Goal: Task Accomplishment & Management: Use online tool/utility

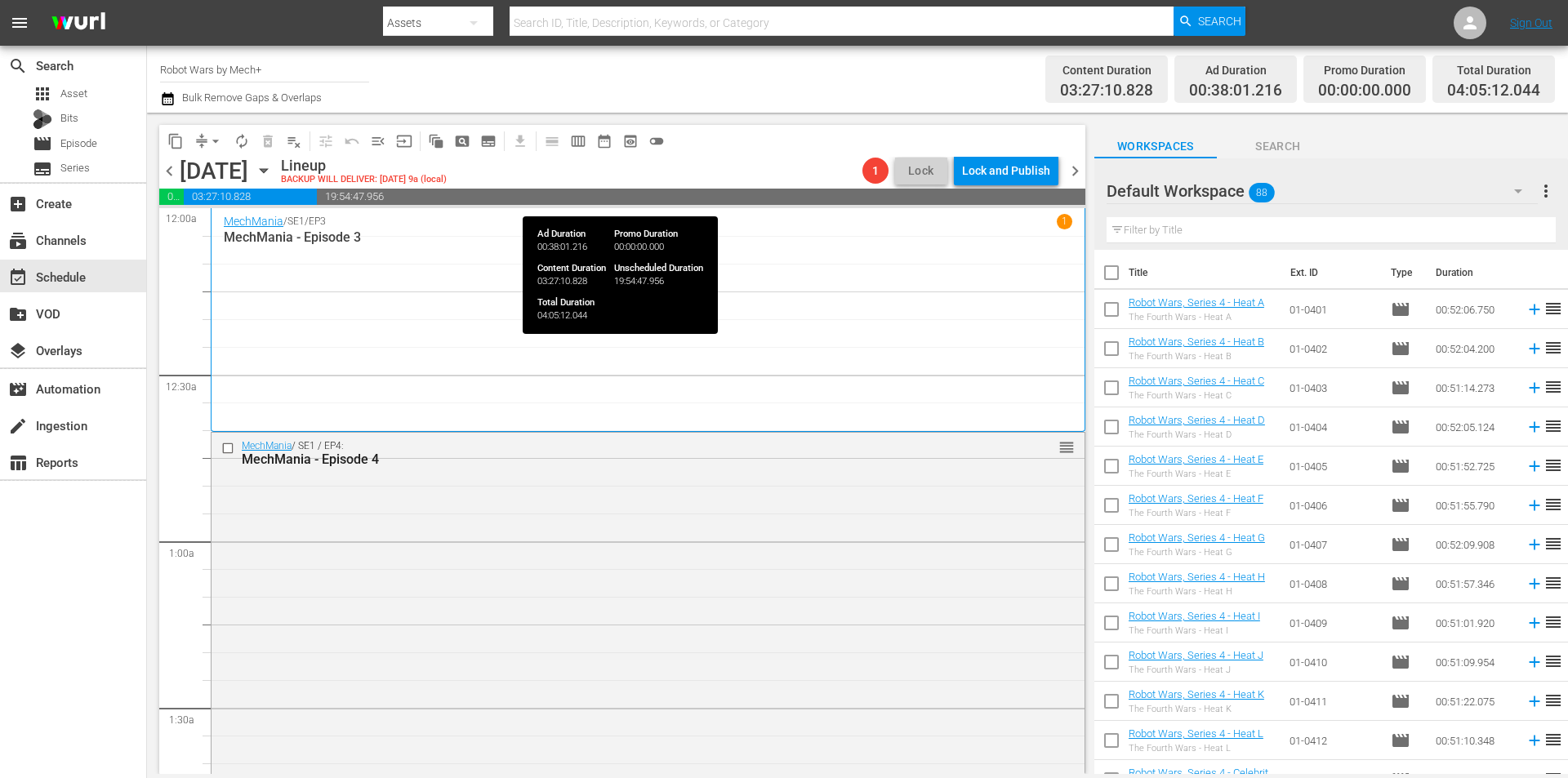
scroll to position [2226, 0]
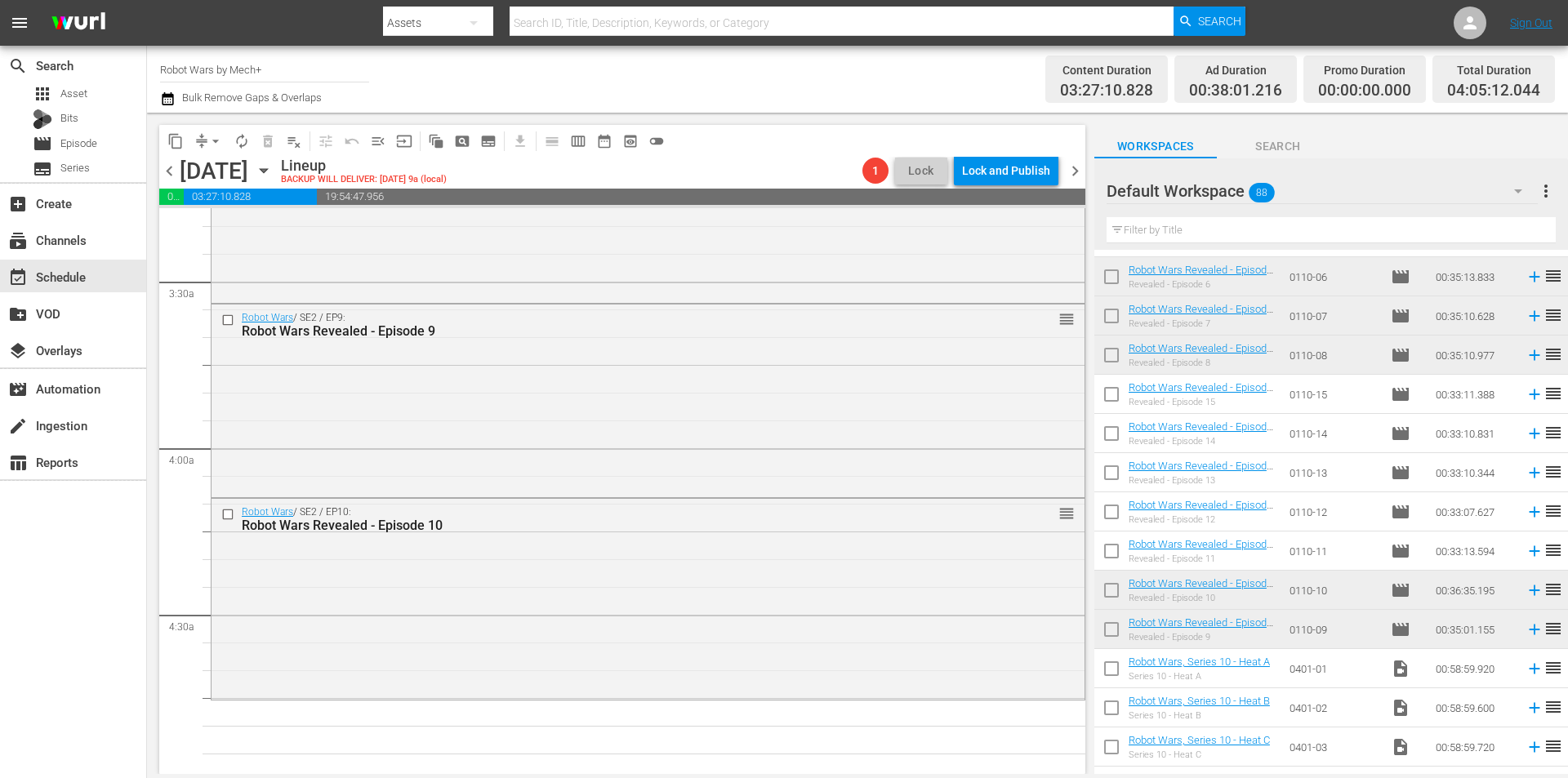
click at [167, 168] on span "chevron_left" at bounding box center [169, 171] width 21 height 21
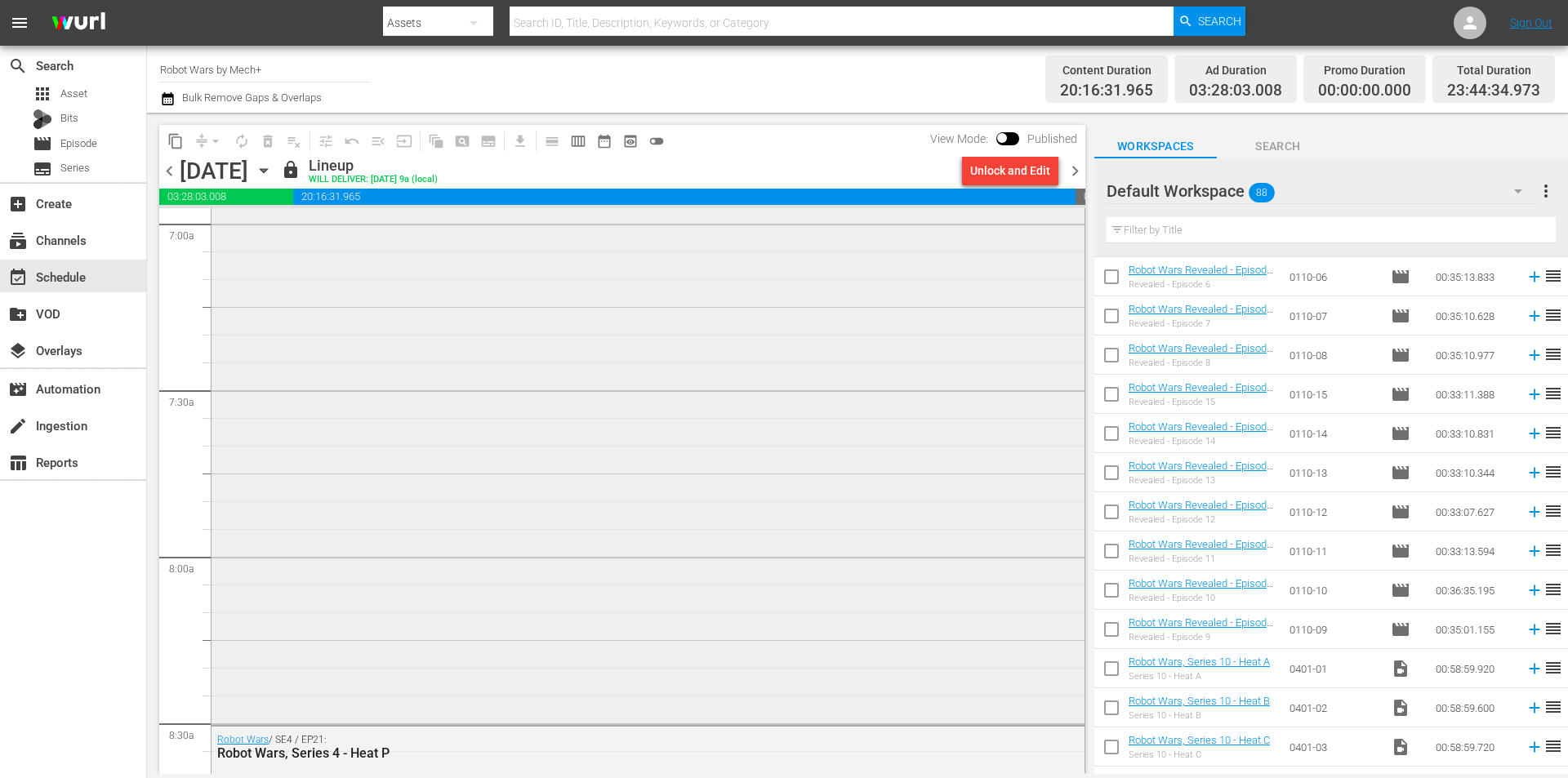
scroll to position [2400, 0]
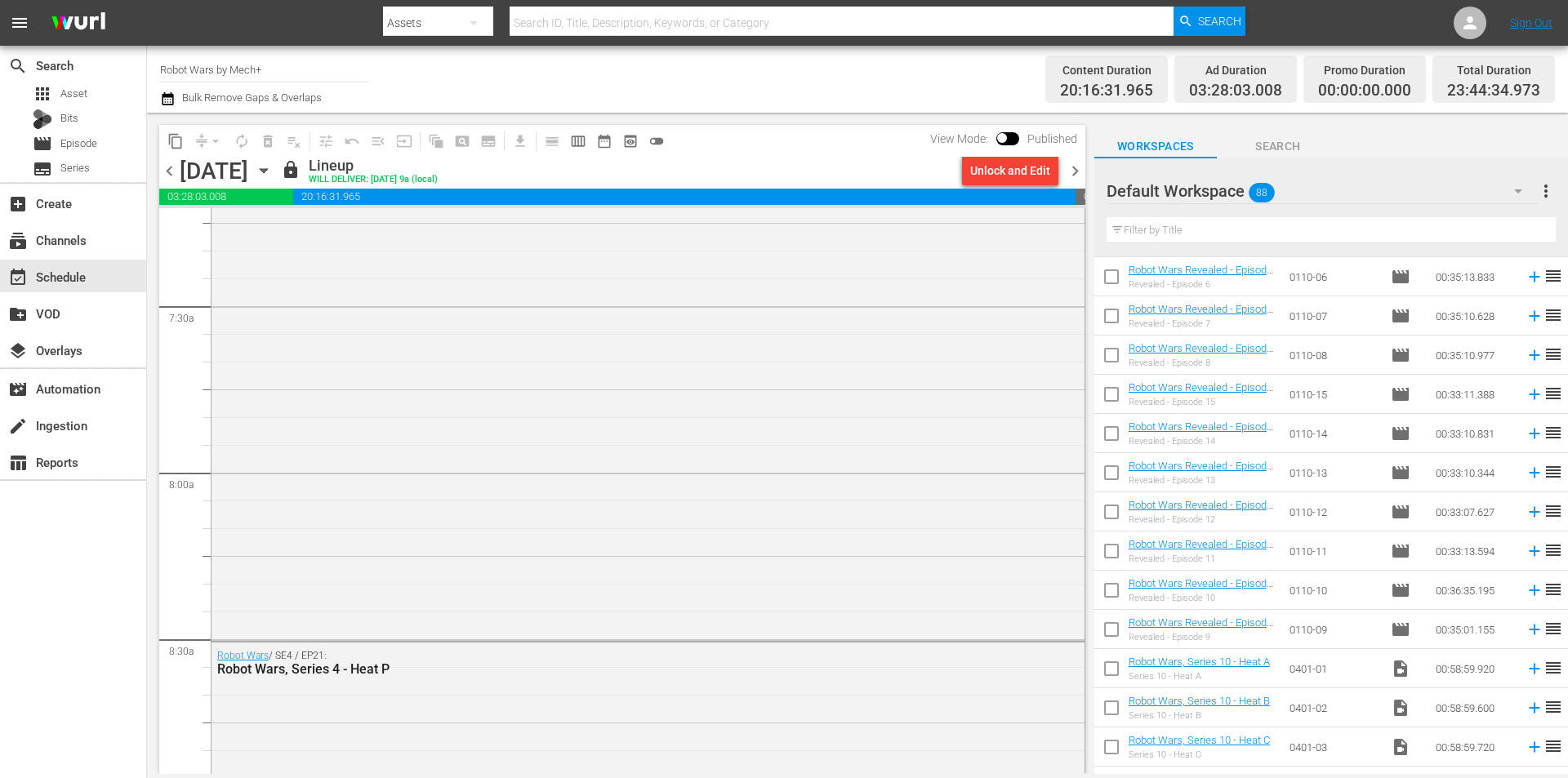
click at [1077, 175] on span "chevron_right" at bounding box center [1075, 171] width 21 height 21
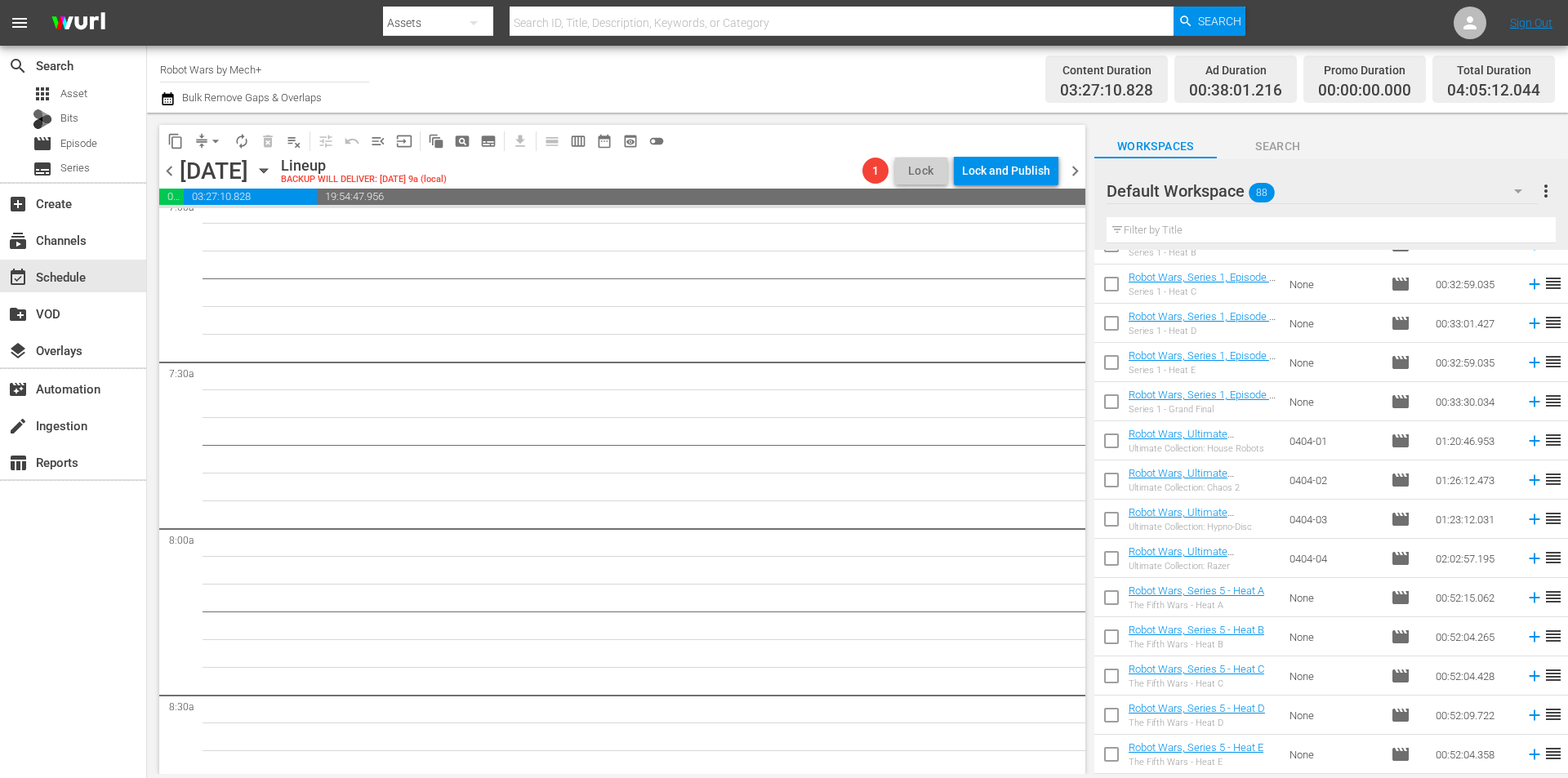
scroll to position [1083, 0]
click at [1108, 515] on input "checkbox" at bounding box center [1111, 521] width 34 height 34
checkbox input "true"
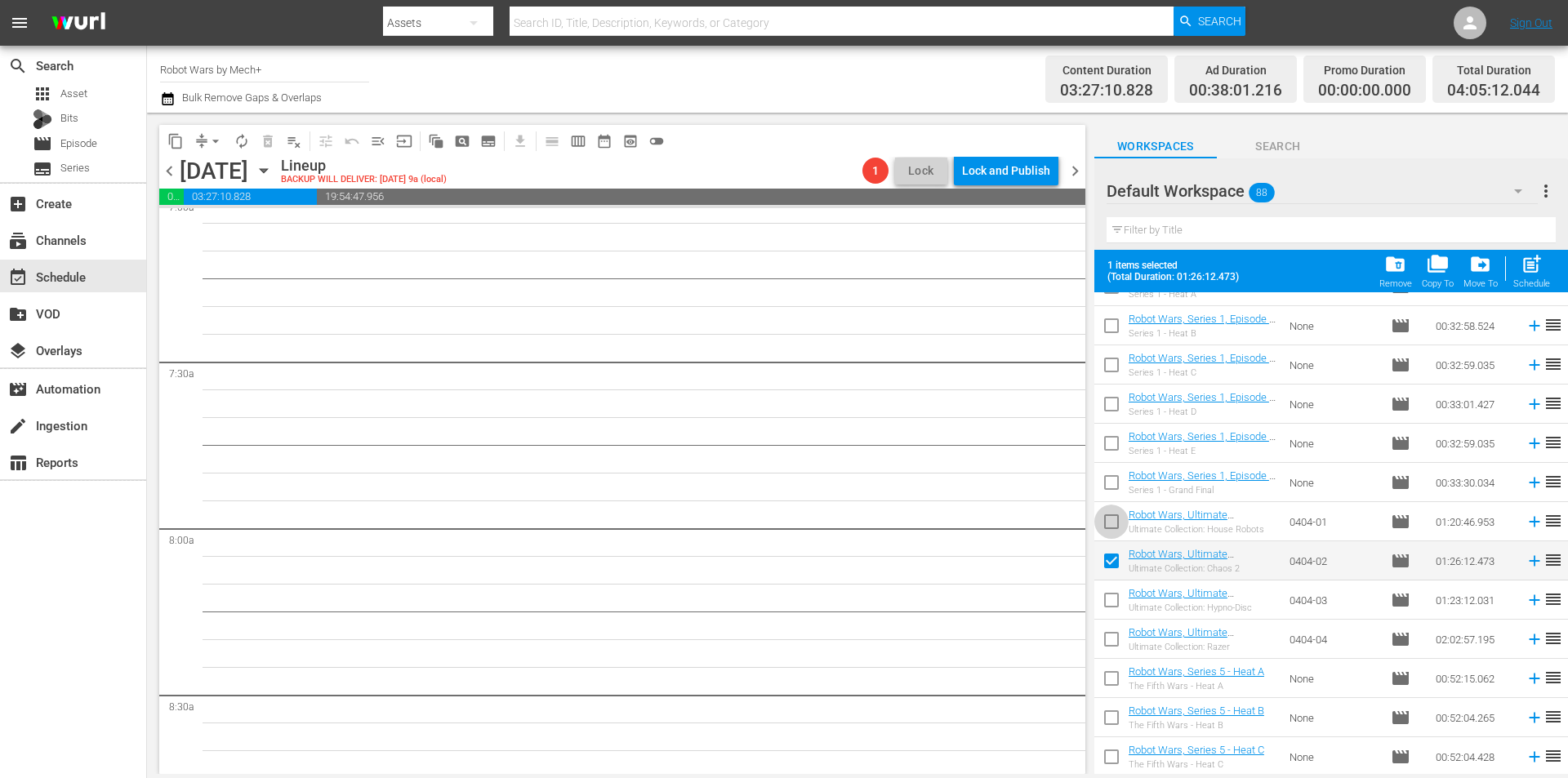
click at [1108, 515] on input "checkbox" at bounding box center [1111, 524] width 34 height 34
click at [1525, 280] on div "Schedule" at bounding box center [1530, 283] width 37 height 10
checkbox input "false"
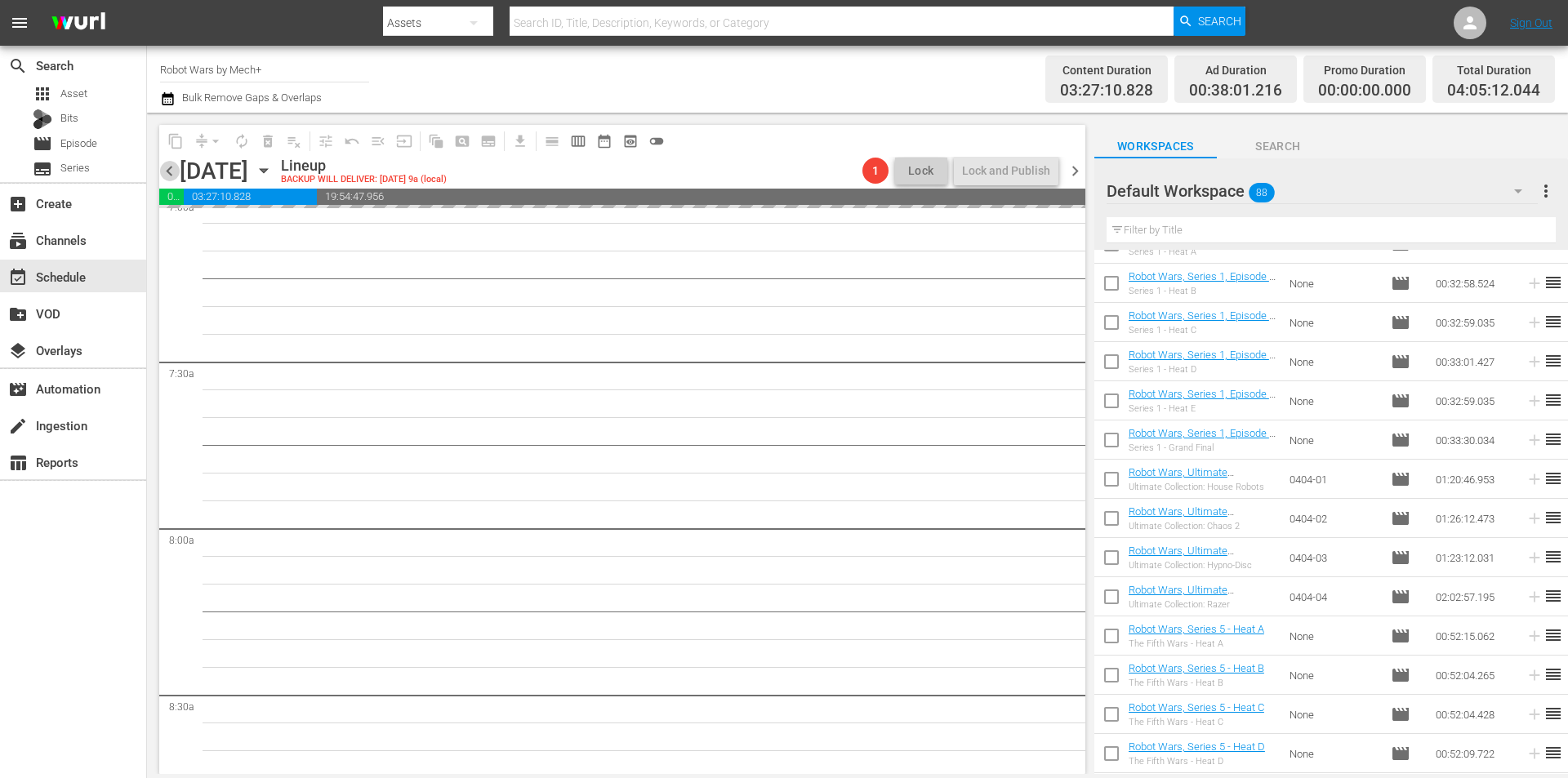
click at [168, 164] on span "chevron_left" at bounding box center [169, 171] width 21 height 21
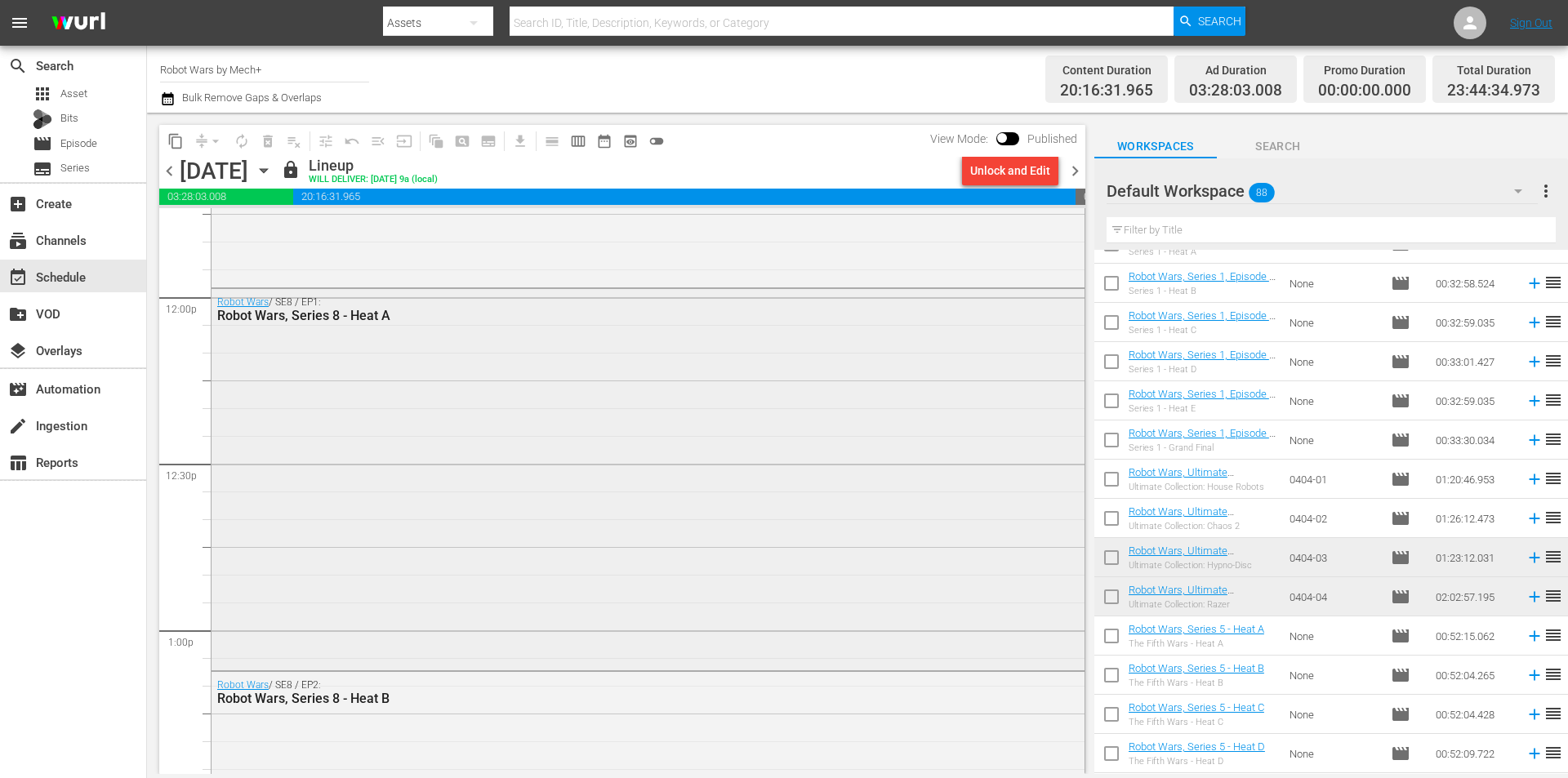
scroll to position [3950, 0]
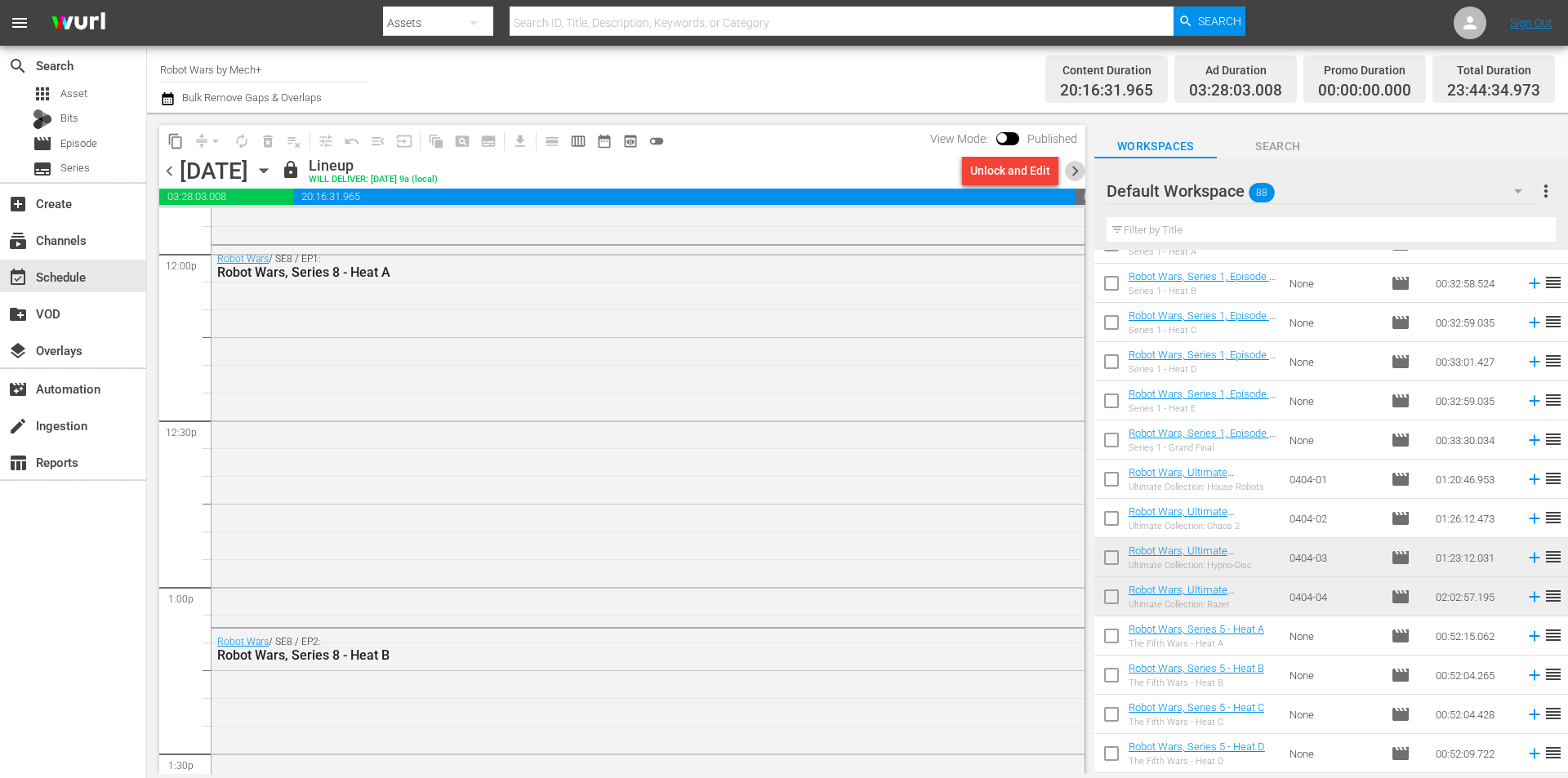
click at [1083, 165] on span "chevron_right" at bounding box center [1075, 171] width 21 height 21
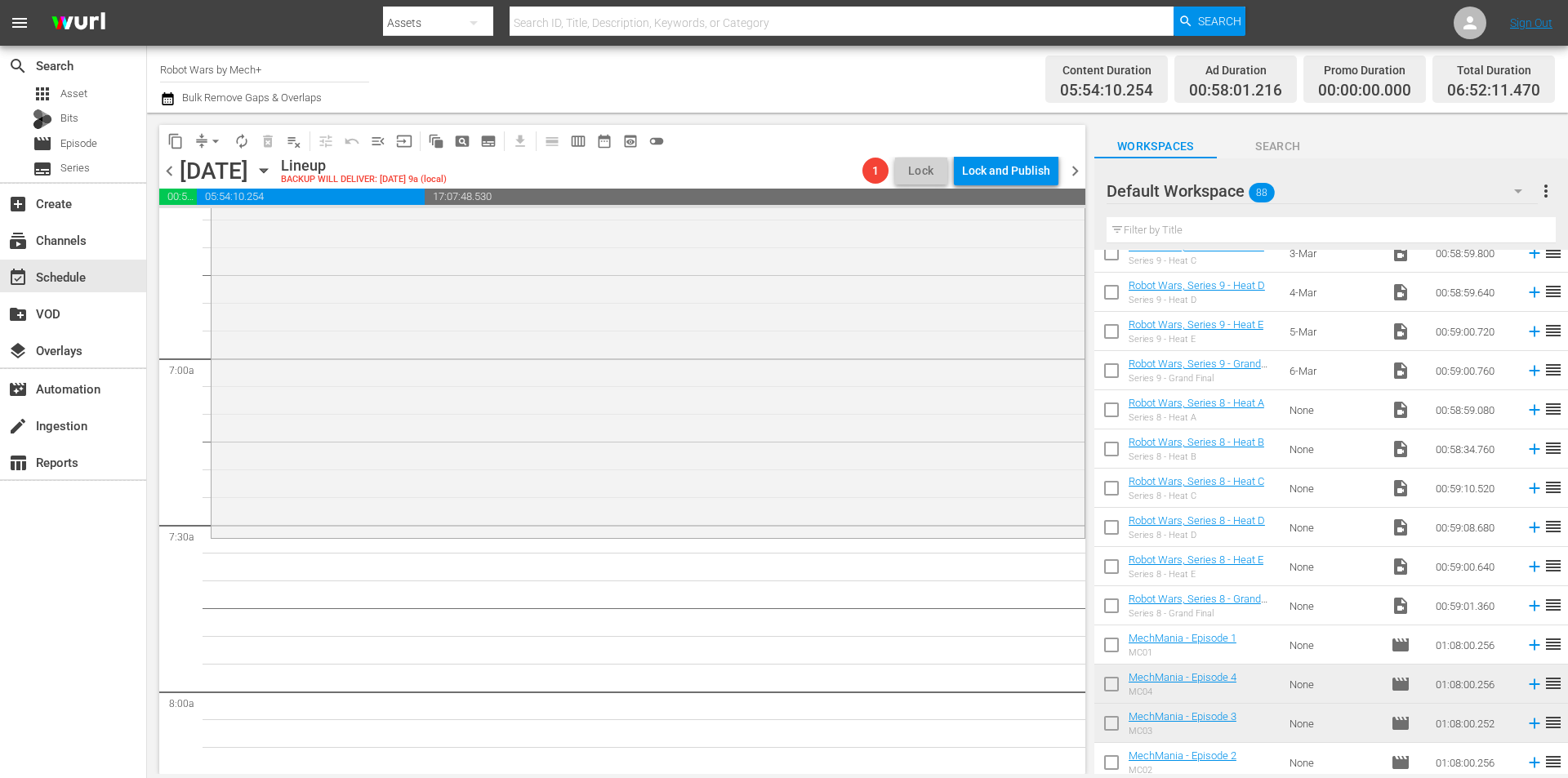
scroll to position [2961, 0]
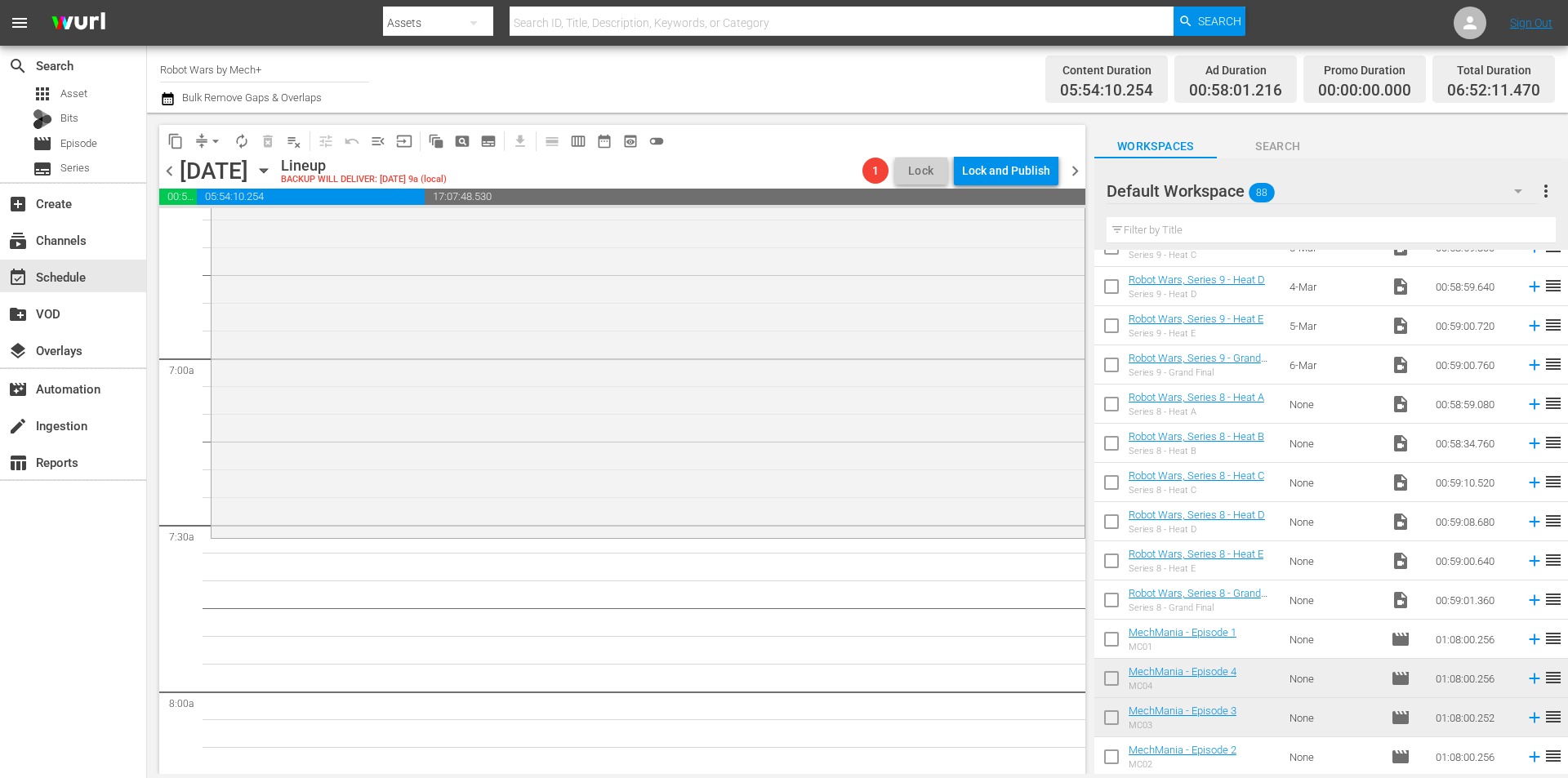
click at [1112, 603] on input "checkbox" at bounding box center [1111, 603] width 34 height 34
checkbox input "true"
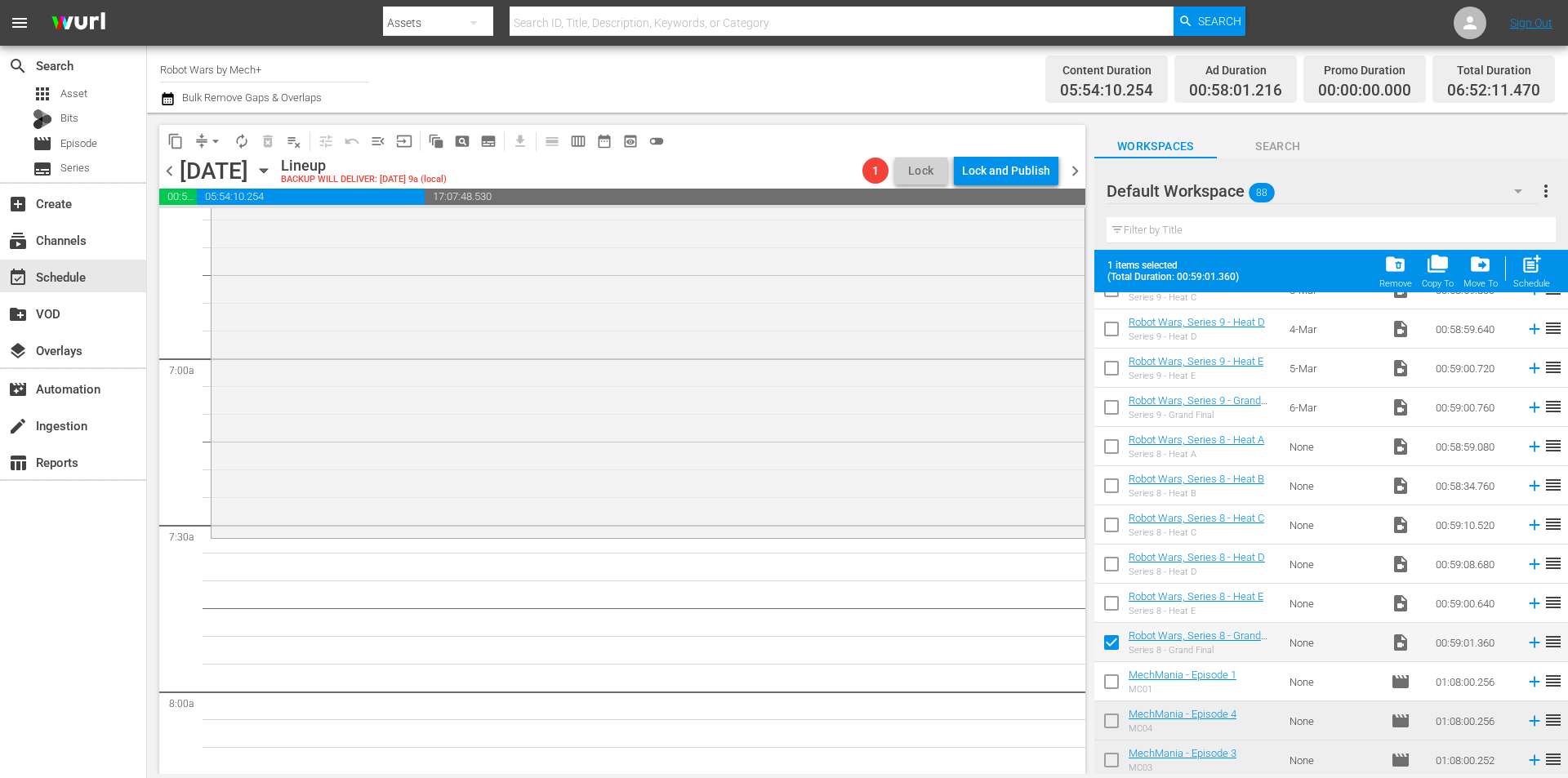
click at [1112, 603] on input "checkbox" at bounding box center [1111, 606] width 34 height 34
checkbox input "true"
click at [1115, 566] on input "checkbox" at bounding box center [1111, 567] width 34 height 34
checkbox input "true"
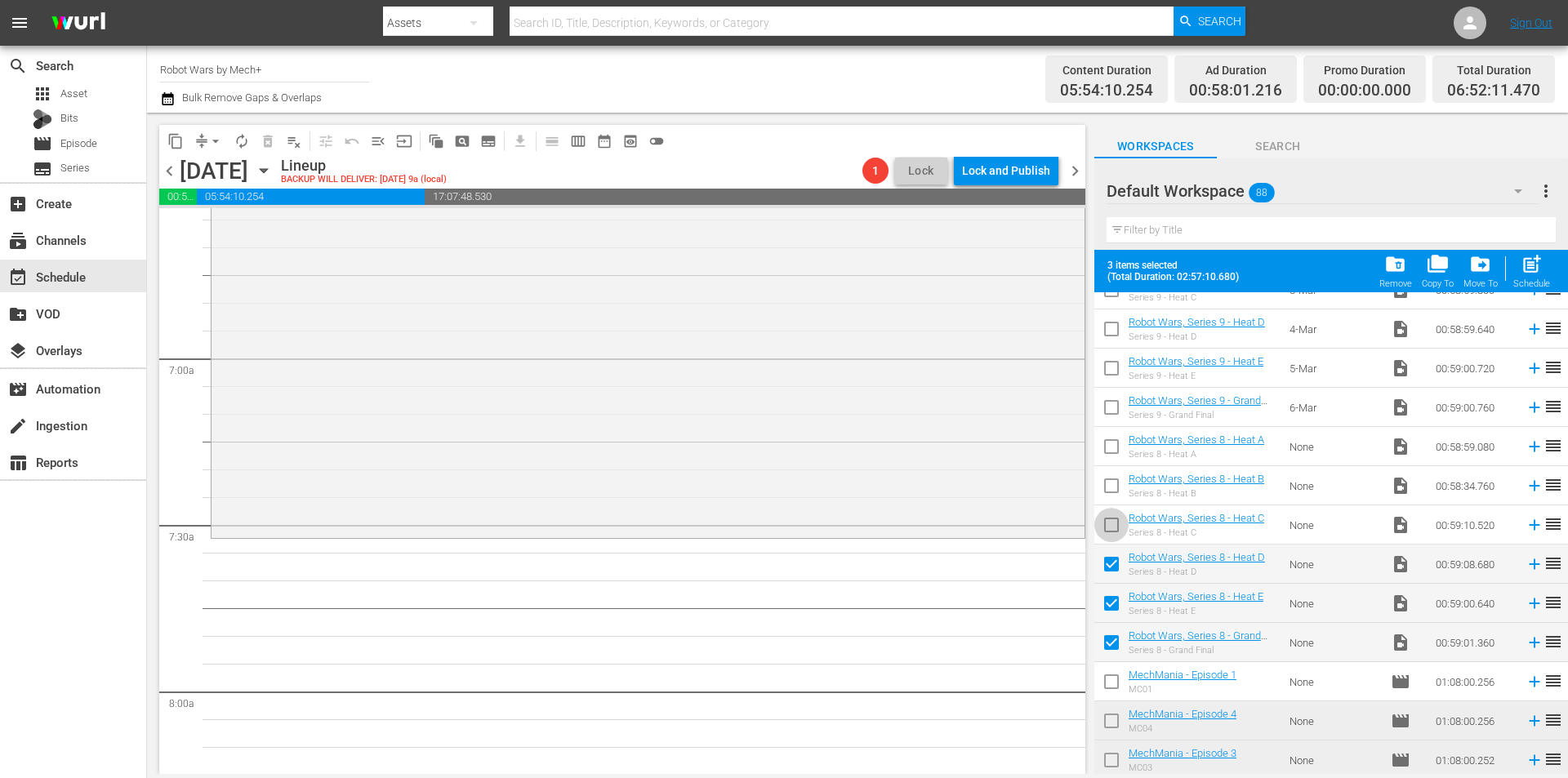
click at [1114, 531] on input "checkbox" at bounding box center [1111, 528] width 34 height 34
checkbox input "true"
drag, startPoint x: 1111, startPoint y: 485, endPoint x: 1113, endPoint y: 447, distance: 38.1
click at [1111, 484] on input "checkbox" at bounding box center [1111, 489] width 34 height 34
checkbox input "true"
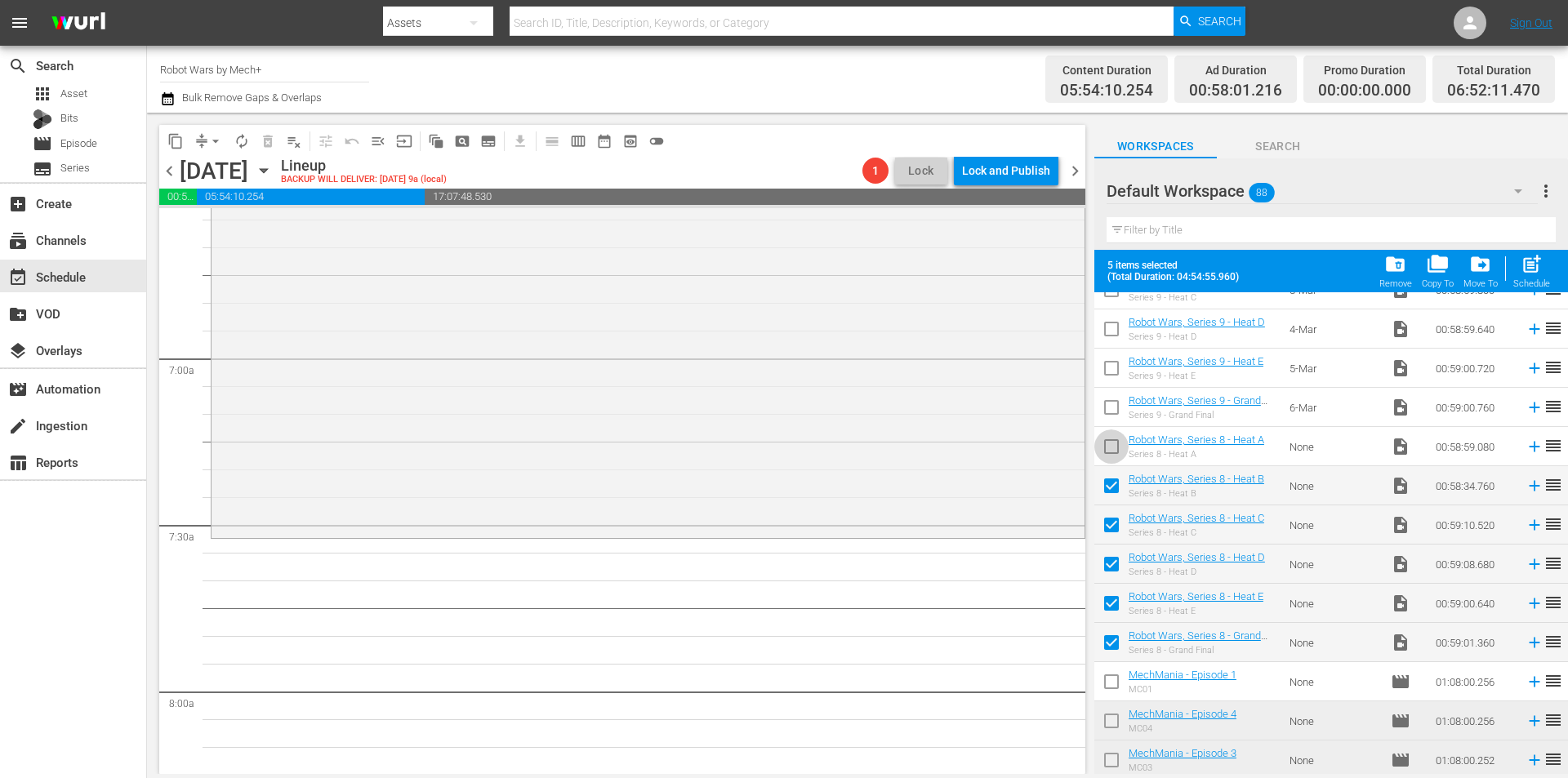
drag, startPoint x: 1113, startPoint y: 447, endPoint x: 1301, endPoint y: 411, distance: 191.4
click at [1115, 447] on input "checkbox" at bounding box center [1111, 449] width 34 height 34
click at [1537, 264] on span "post_add" at bounding box center [1530, 263] width 22 height 22
checkbox input "false"
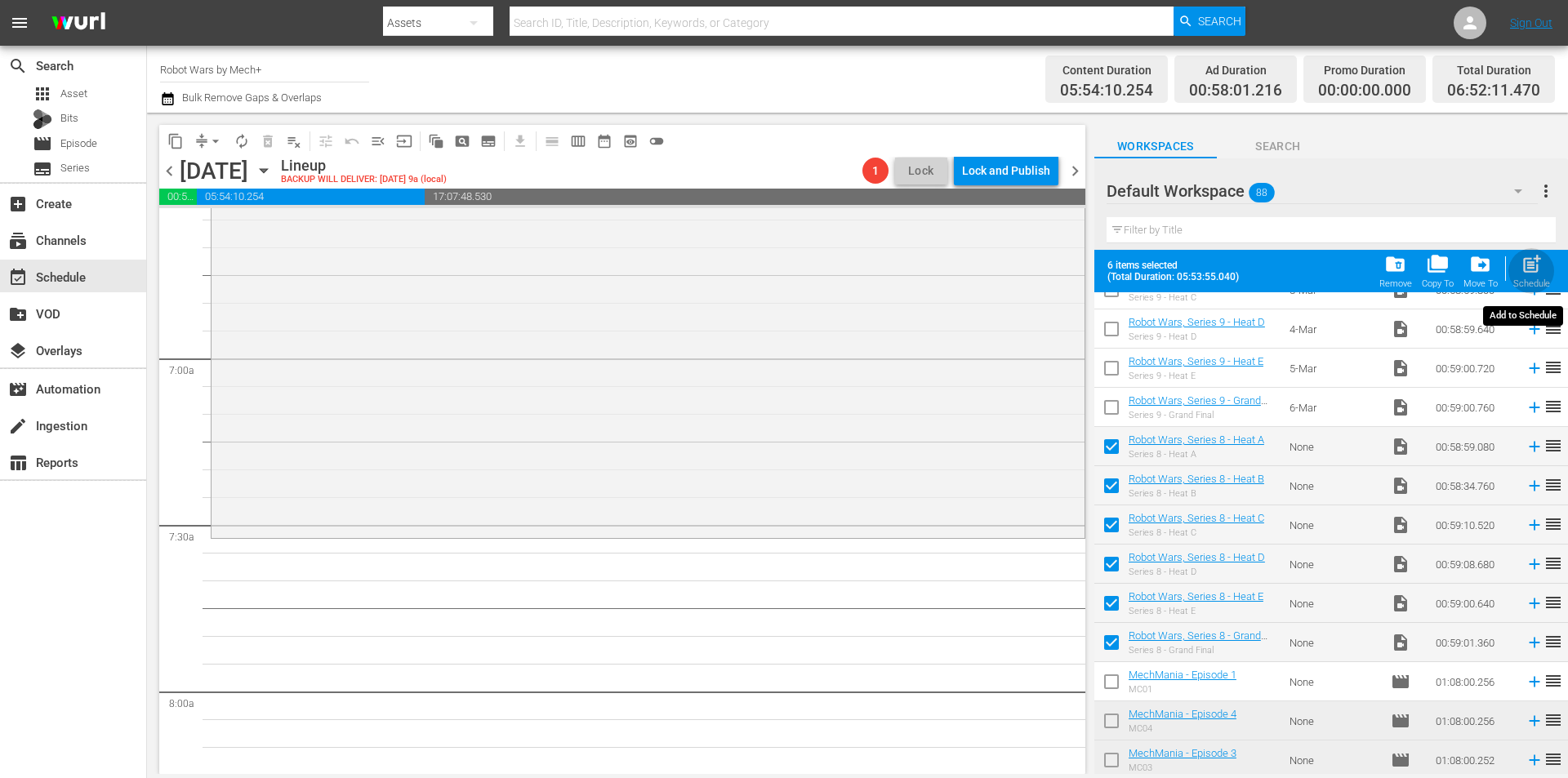
checkbox input "false"
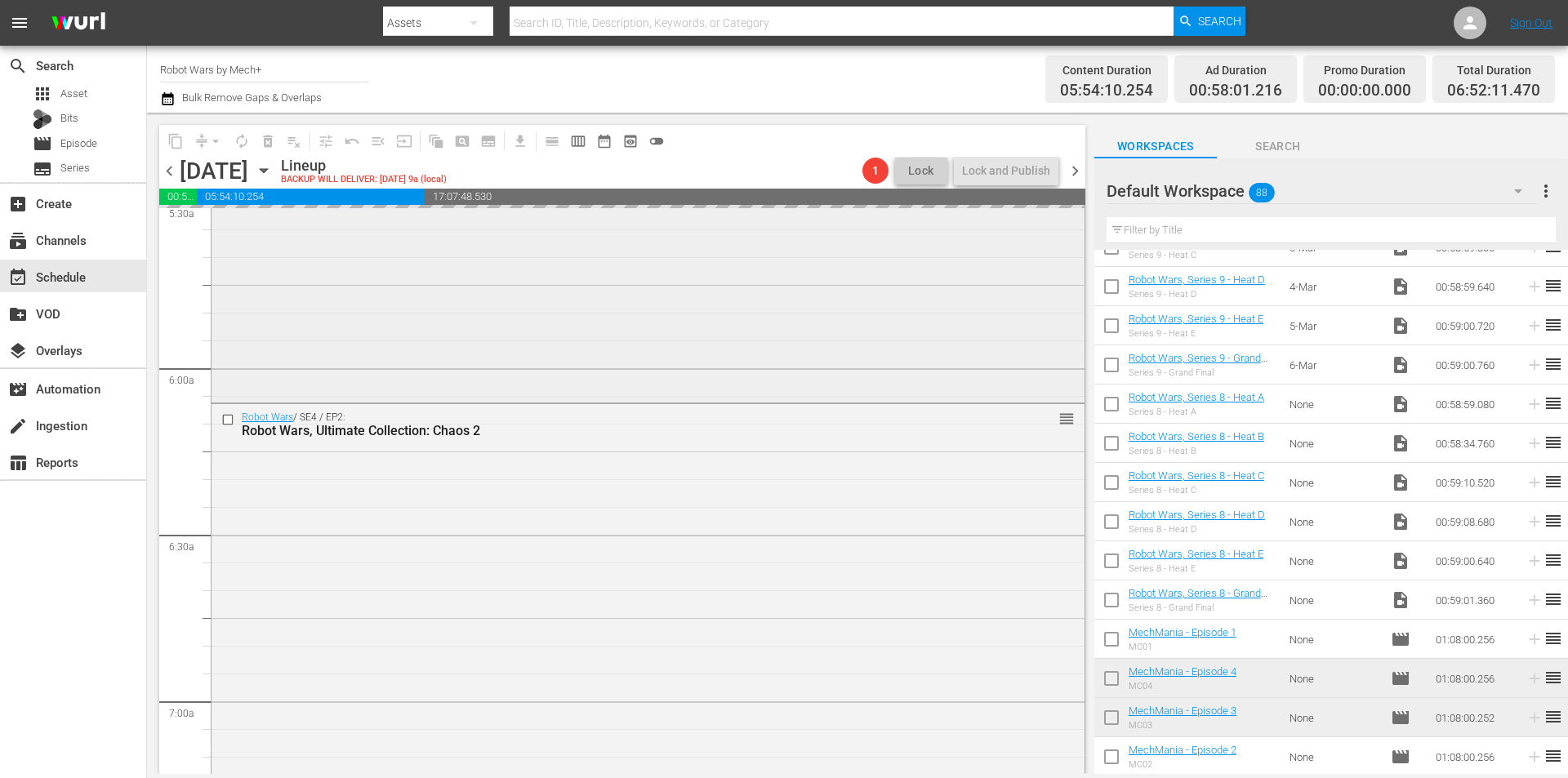
scroll to position [1772, 0]
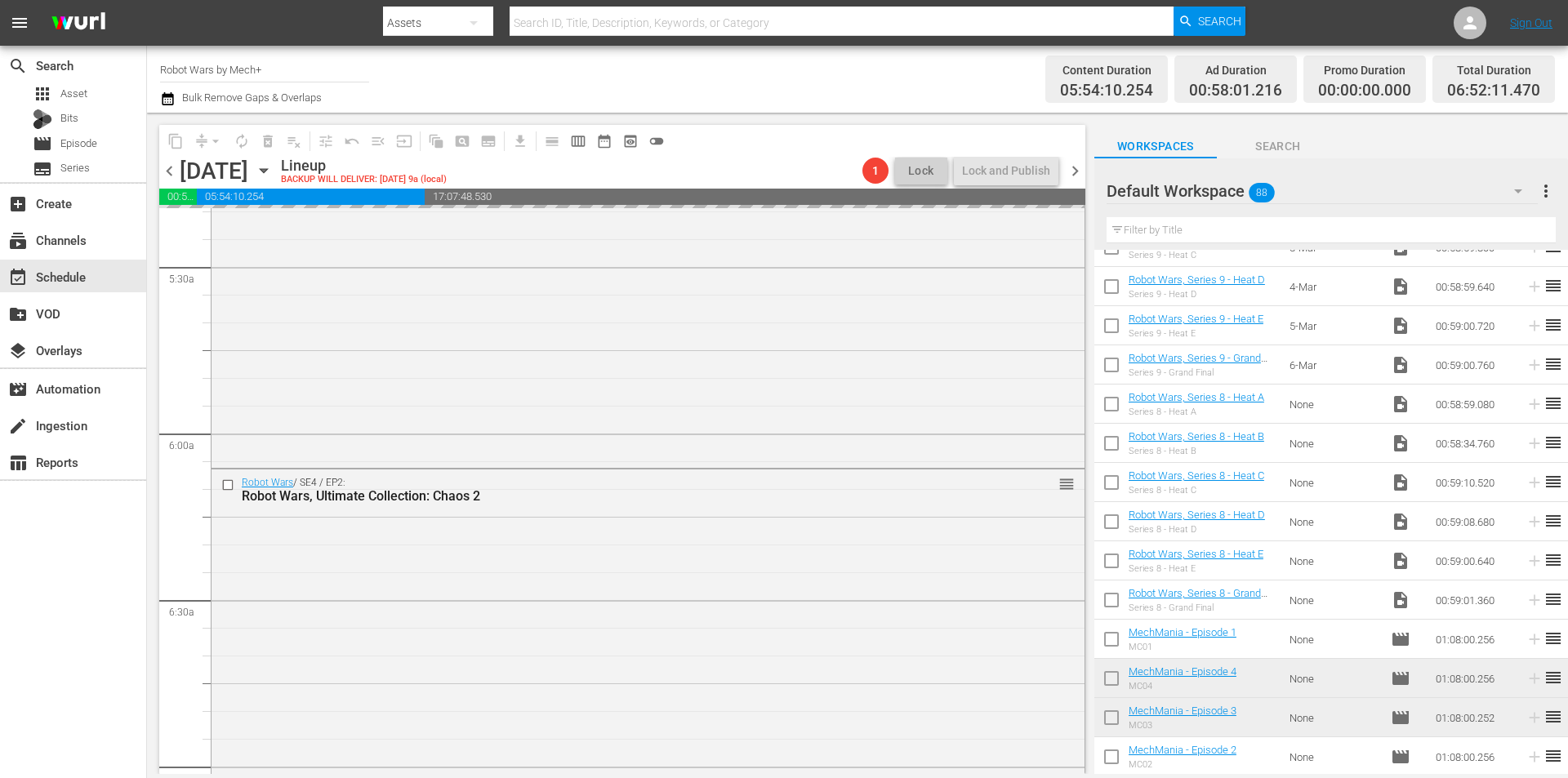
click at [698, 70] on div "Channel Title Robot Wars by Mech+ Bulk Remove Gaps & Overlaps" at bounding box center [540, 79] width 760 height 59
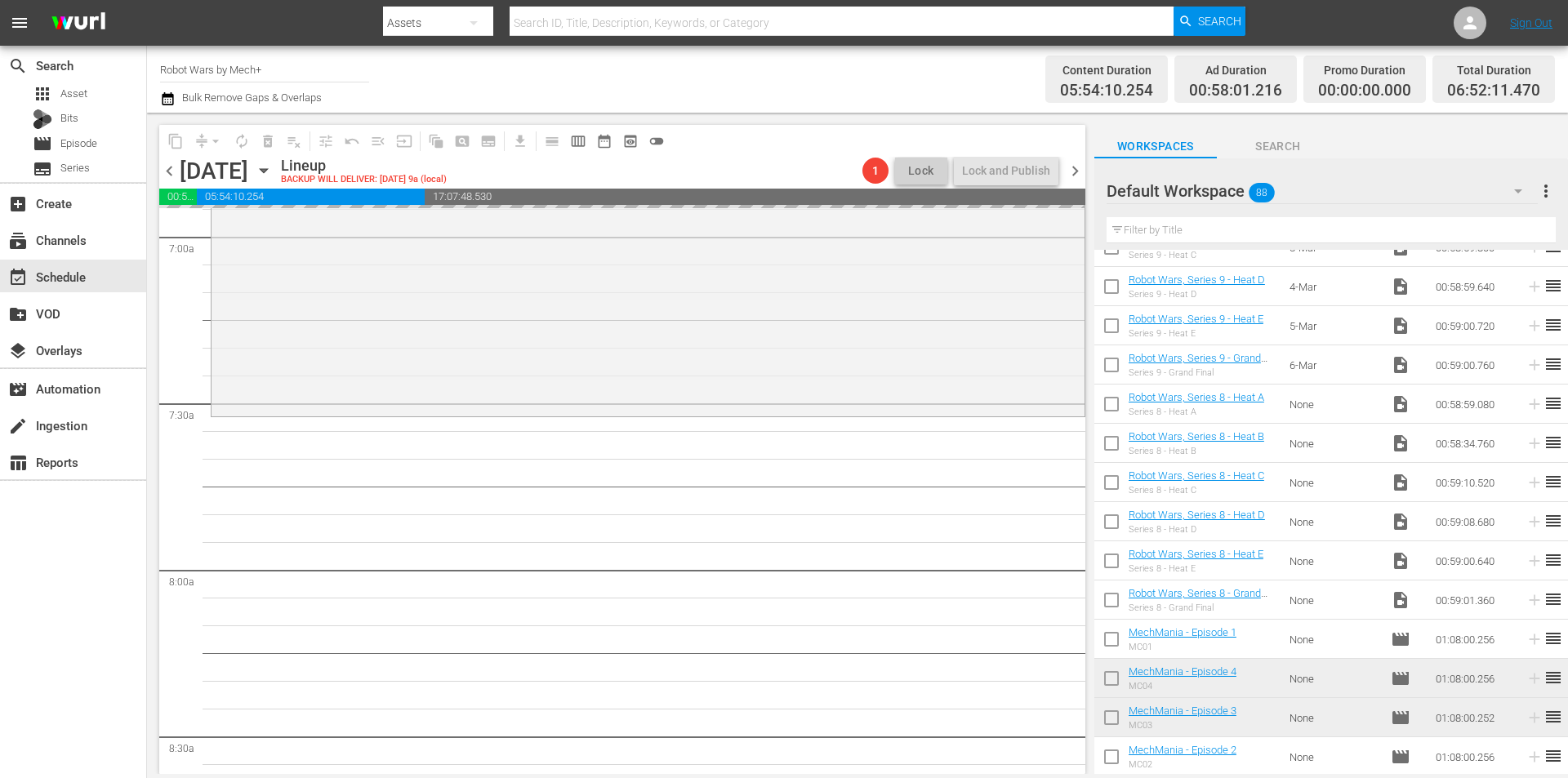
scroll to position [2343, 0]
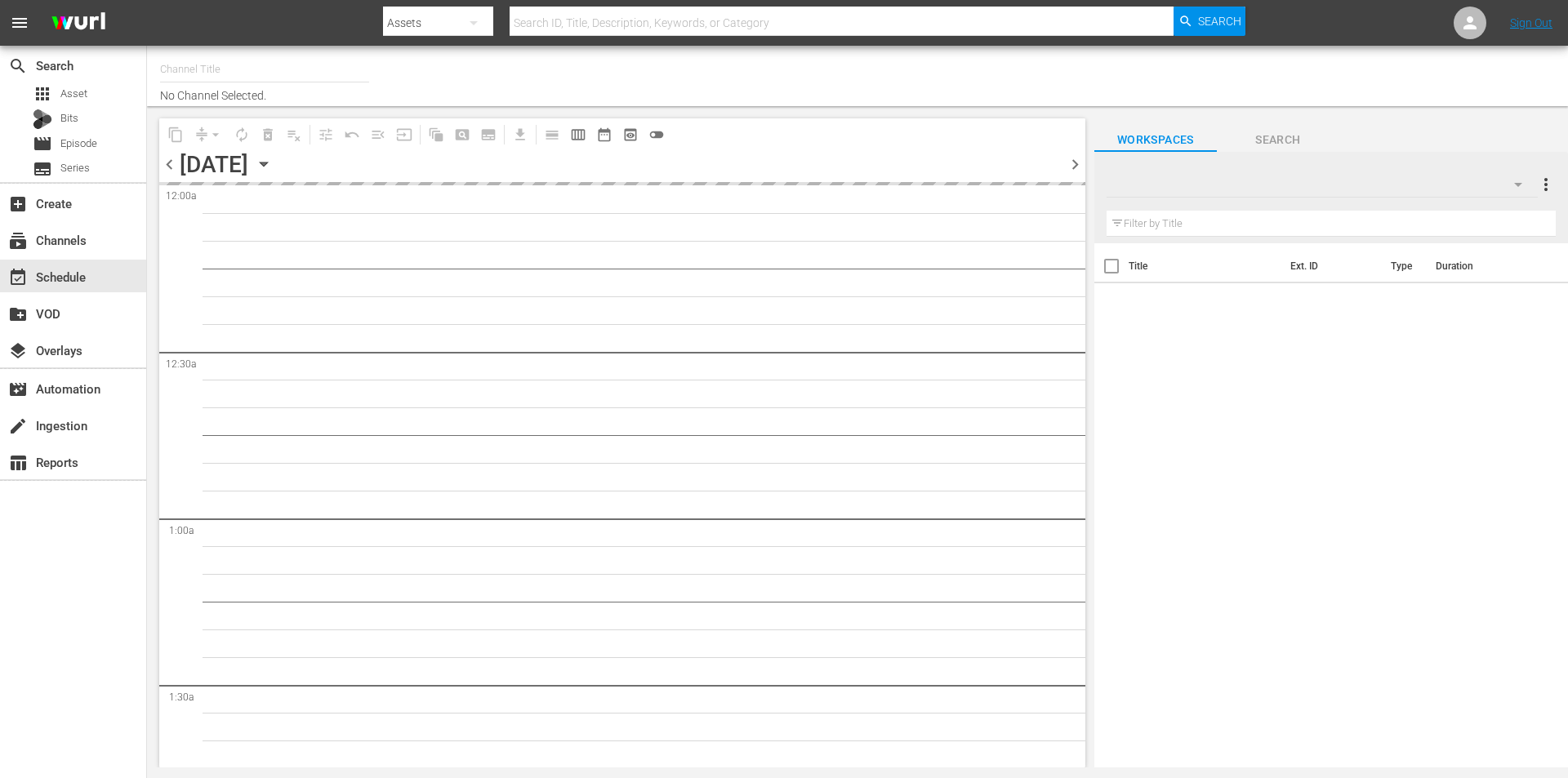
type input "Robot Wars by Mech+ (1413)"
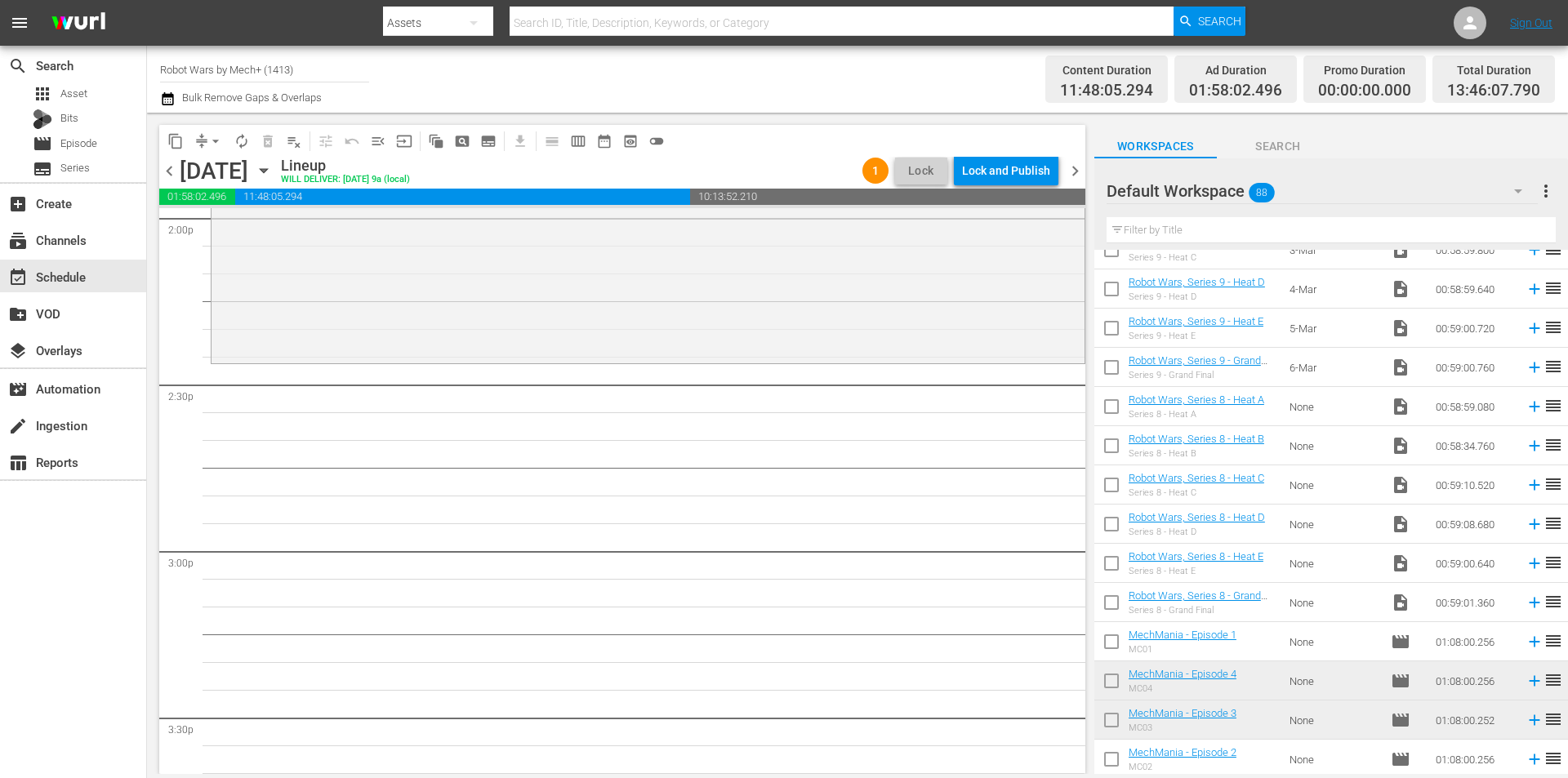
scroll to position [2961, 0]
click at [1525, 641] on icon at bounding box center [1533, 639] width 18 height 18
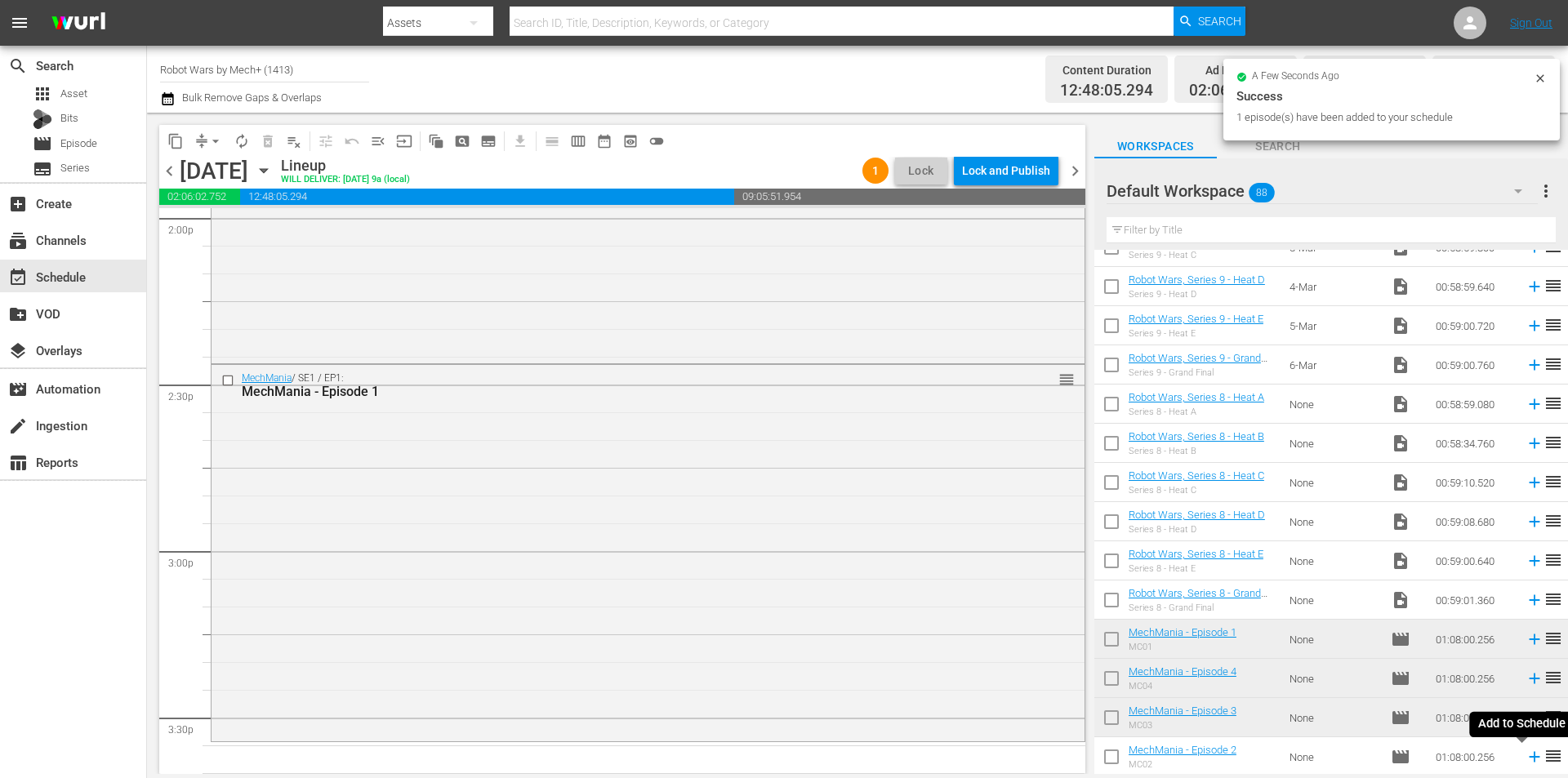
click at [1525, 758] on icon at bounding box center [1533, 756] width 18 height 18
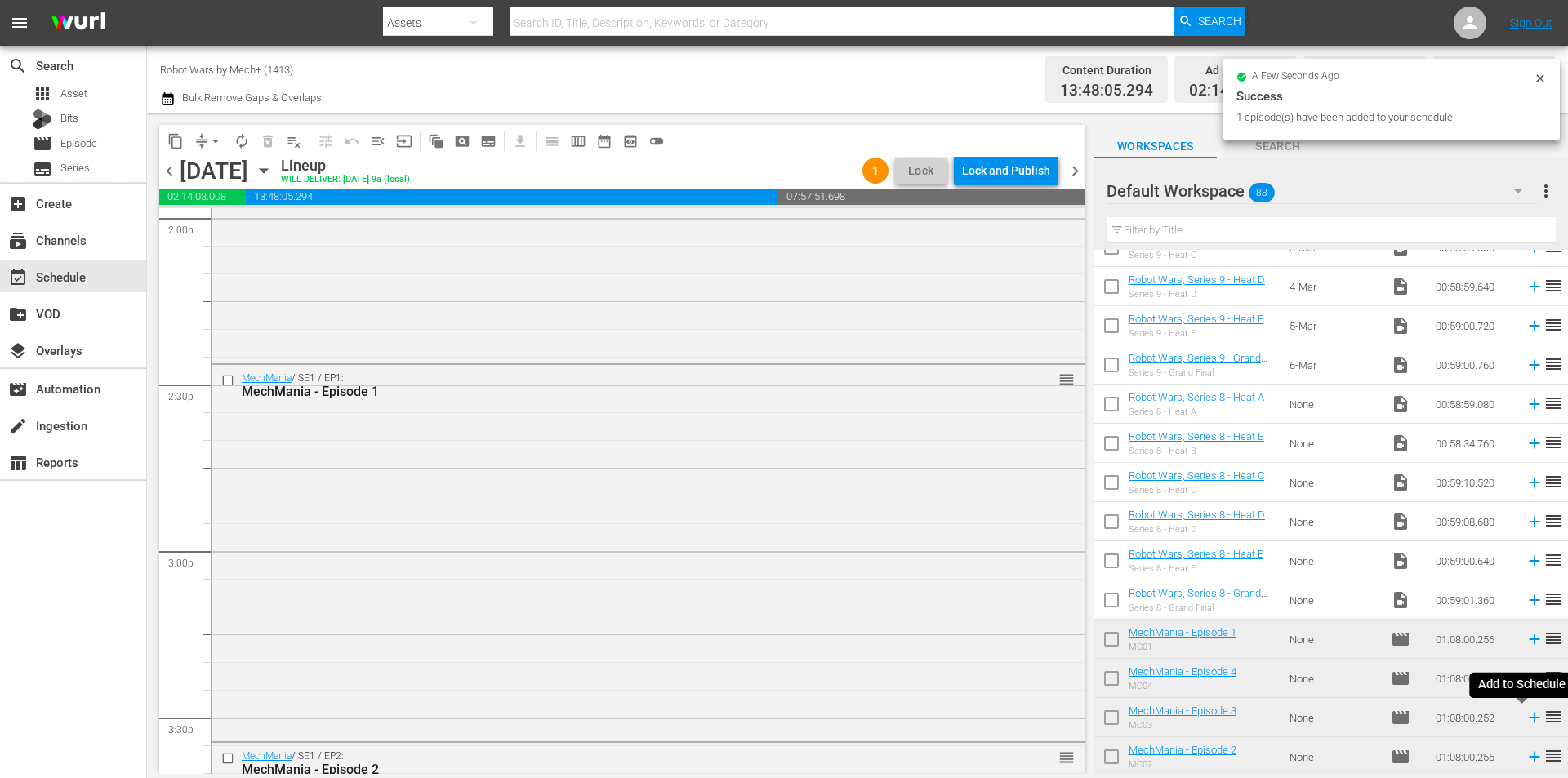
click at [1529, 717] on icon at bounding box center [1533, 717] width 10 height 10
click at [1529, 679] on icon at bounding box center [1533, 678] width 10 height 10
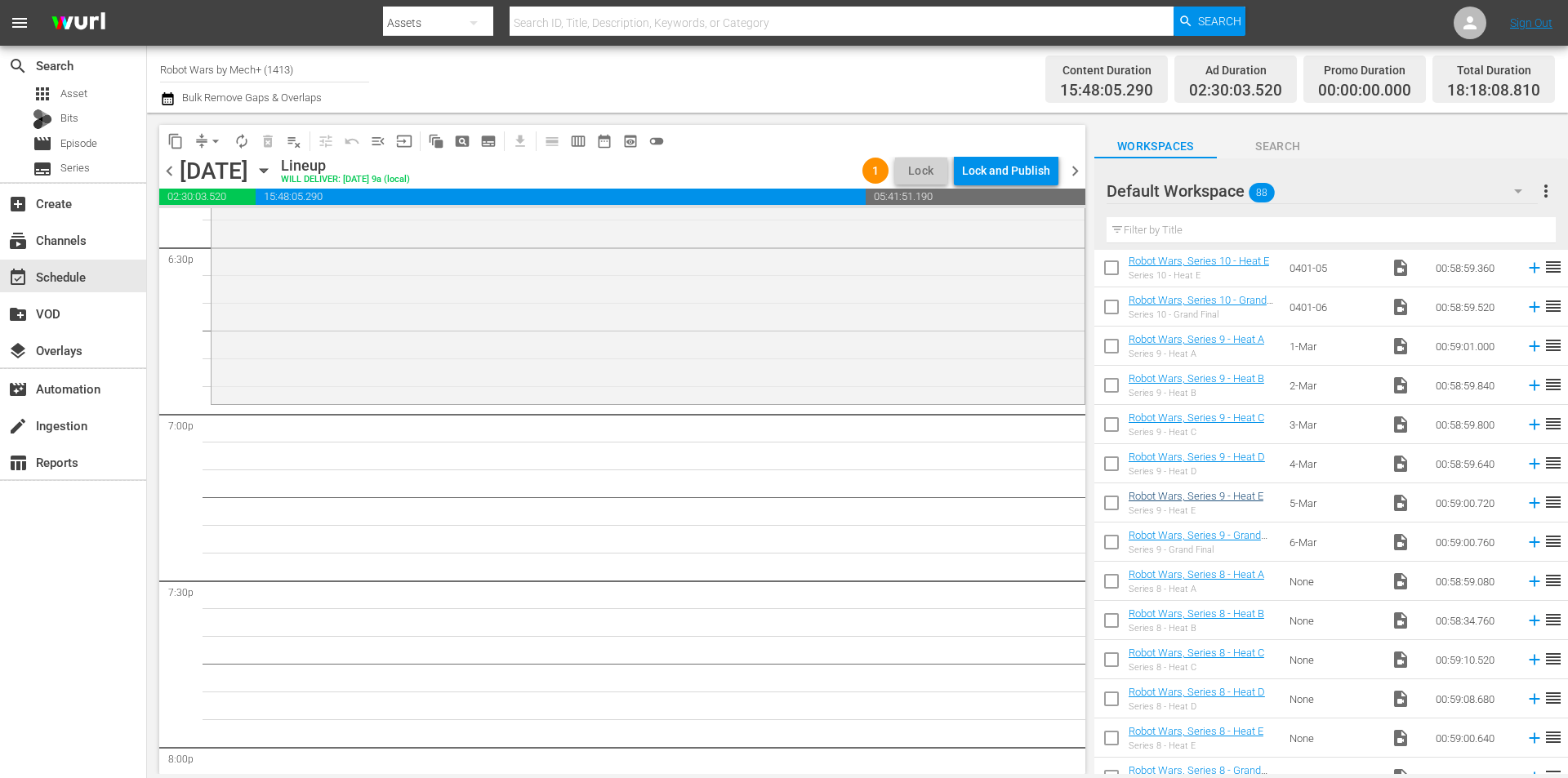
scroll to position [2716, 0]
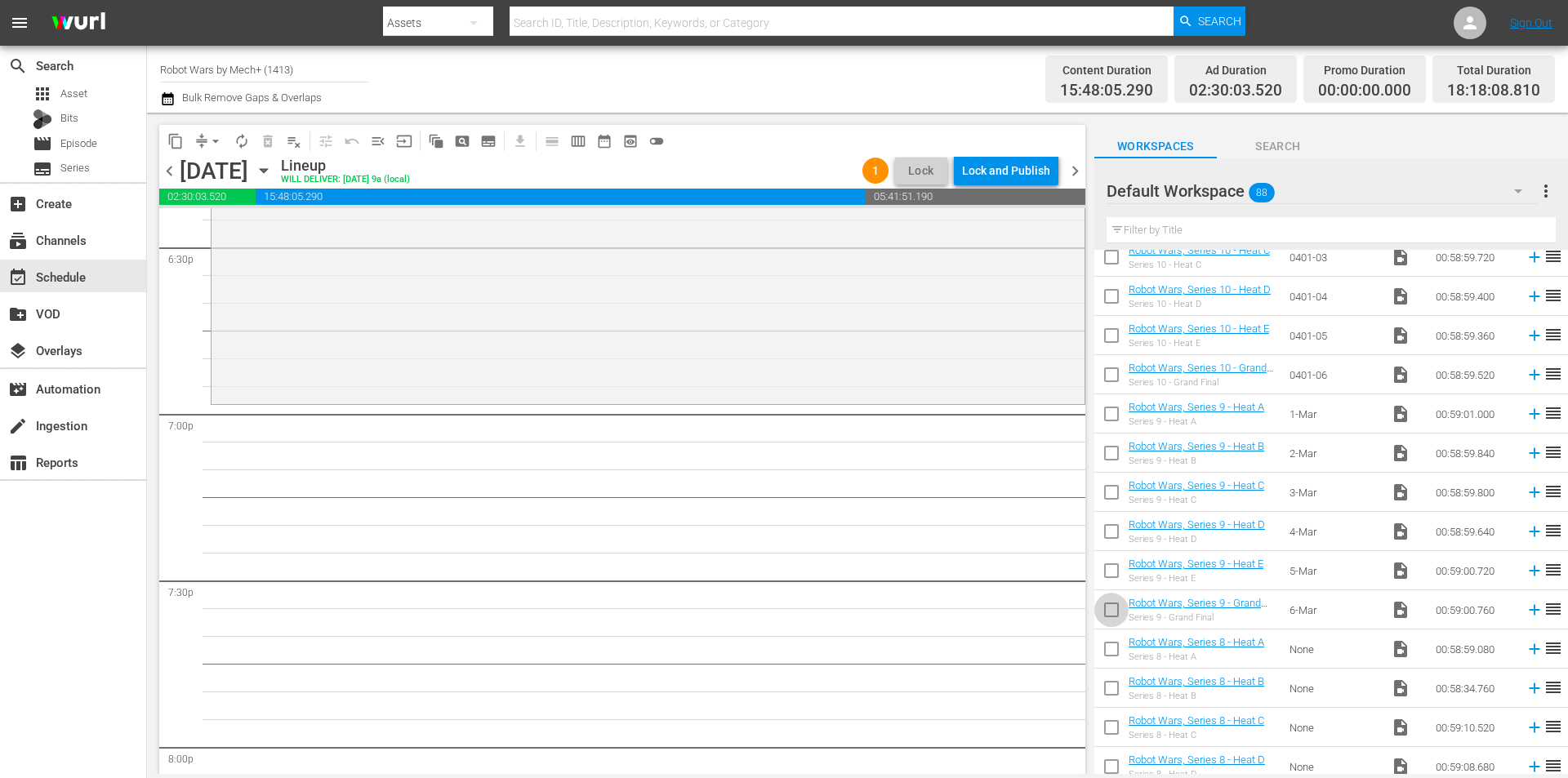
click at [1119, 617] on input "checkbox" at bounding box center [1111, 613] width 34 height 34
checkbox input "true"
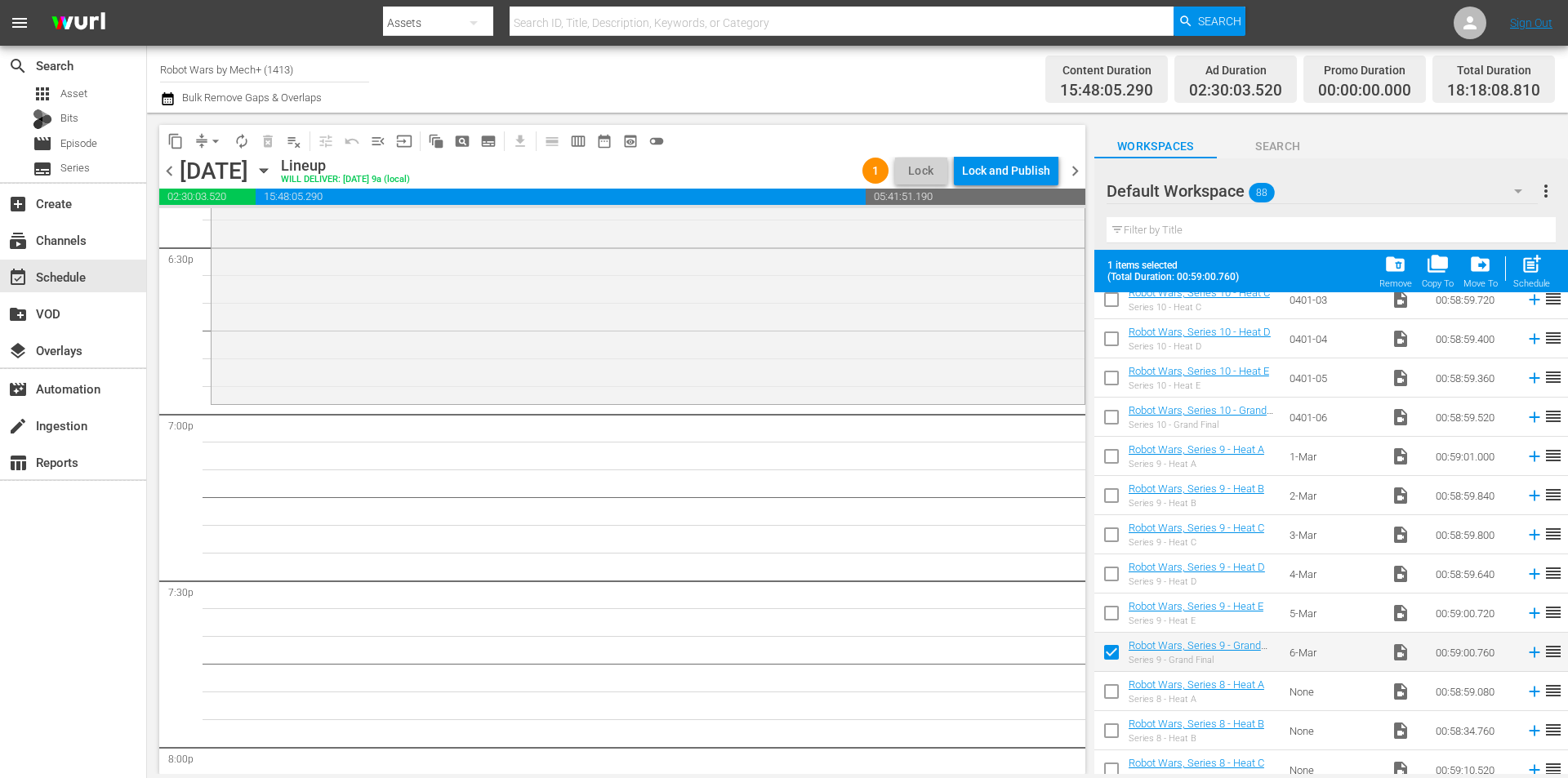
click at [1119, 617] on input "checkbox" at bounding box center [1111, 616] width 34 height 34
checkbox input "true"
drag, startPoint x: 1117, startPoint y: 644, endPoint x: 1113, endPoint y: 616, distance: 28.3
click at [1118, 644] on input "checkbox" at bounding box center [1111, 655] width 34 height 34
checkbox input "false"
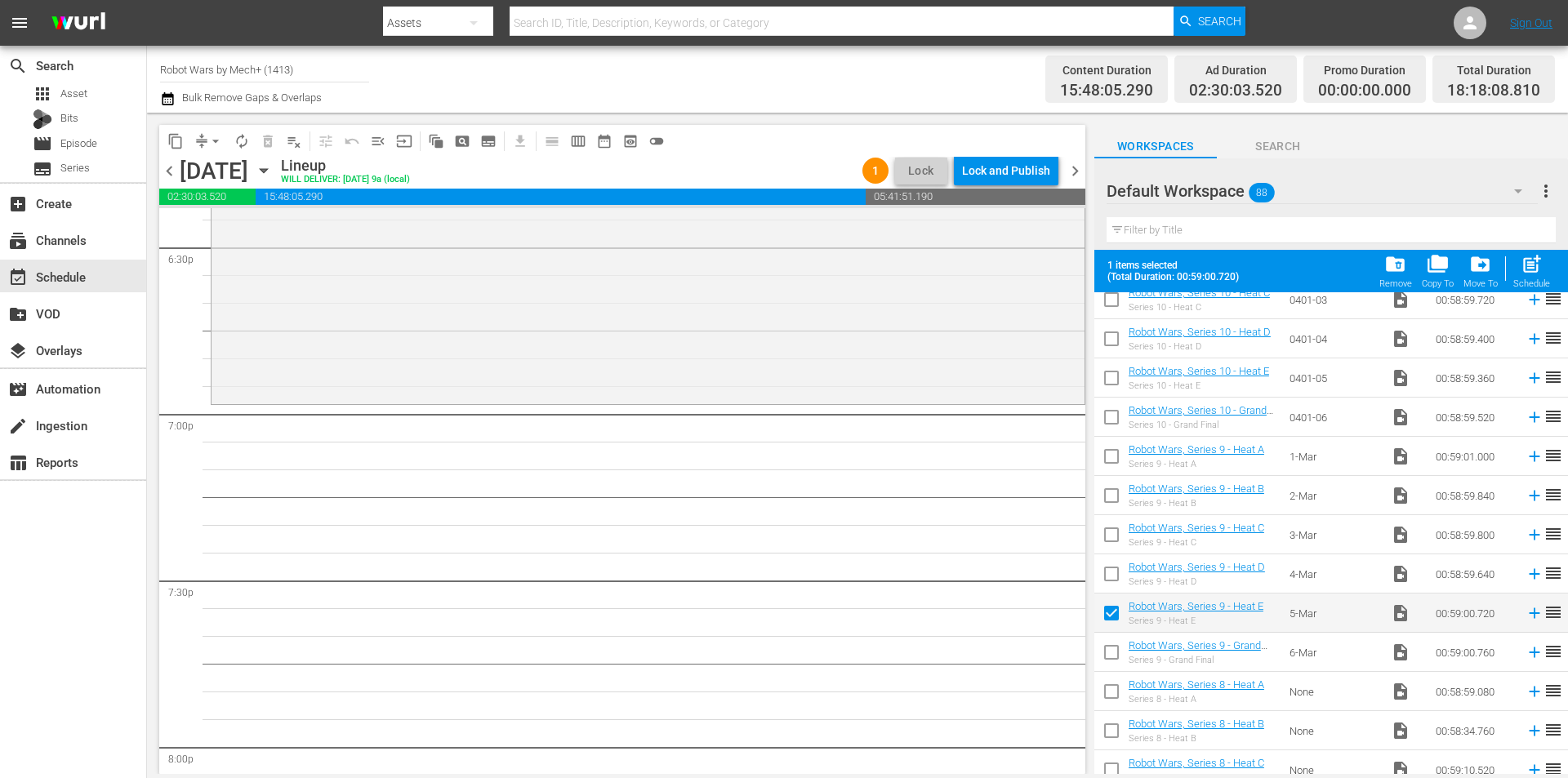
click at [1113, 615] on input "checkbox" at bounding box center [1111, 616] width 34 height 34
checkbox input "false"
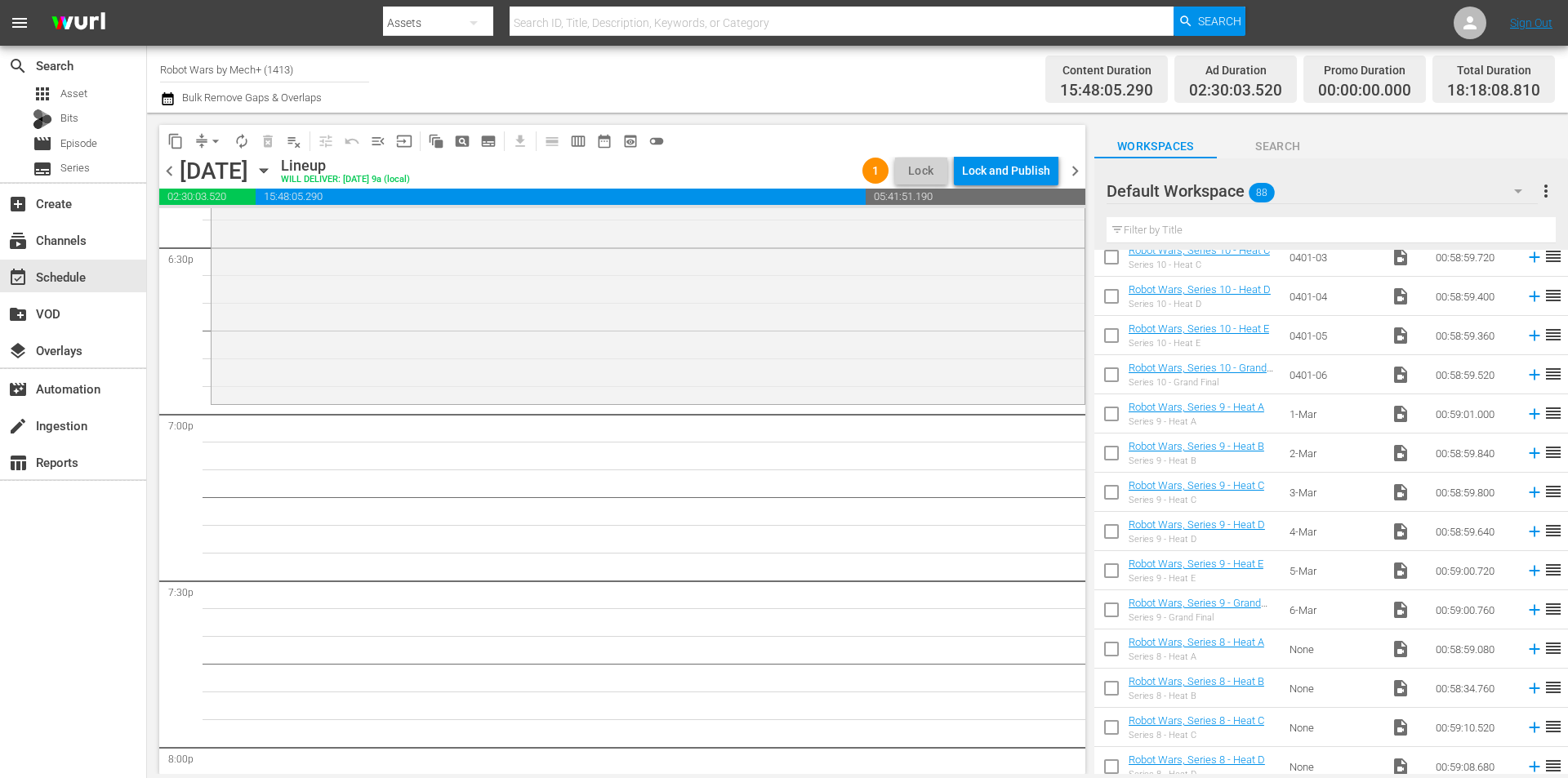
click at [1108, 536] on input "checkbox" at bounding box center [1111, 535] width 34 height 34
checkbox input "true"
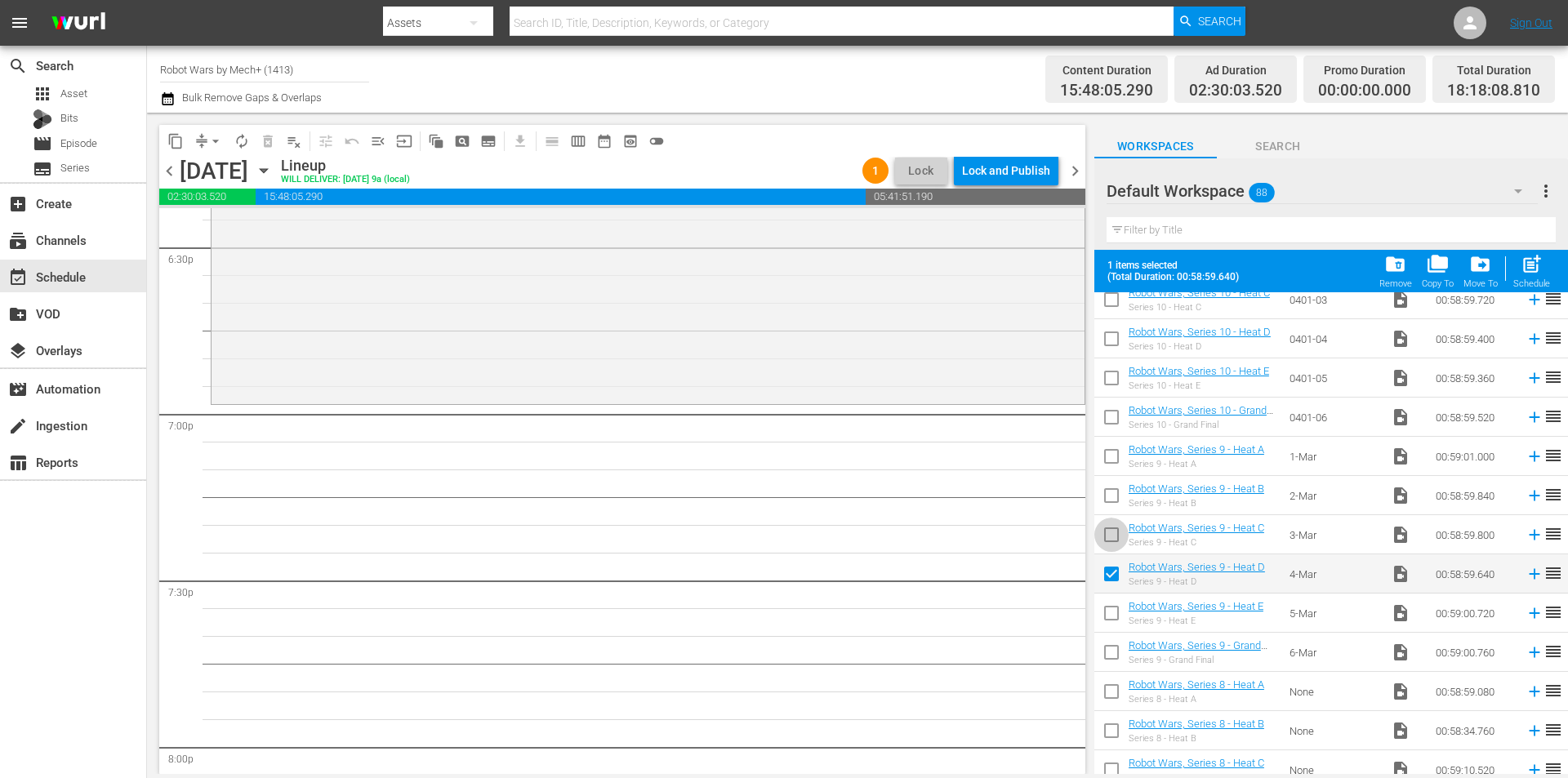
click at [1105, 537] on input "checkbox" at bounding box center [1111, 537] width 34 height 34
checkbox input "true"
click at [1112, 502] on input "checkbox" at bounding box center [1111, 498] width 34 height 34
checkbox input "true"
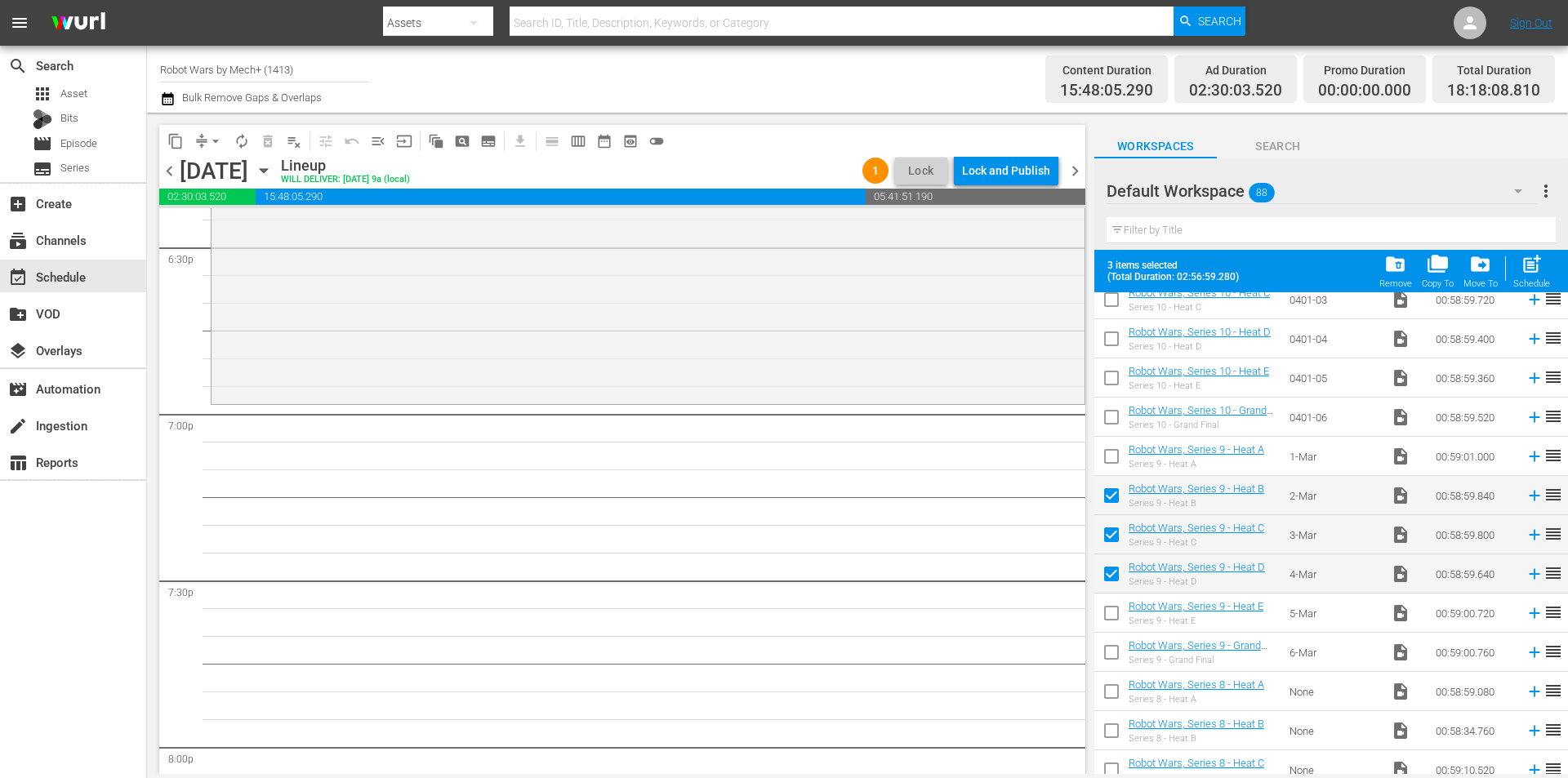
click at [1109, 459] on input "checkbox" at bounding box center [1111, 459] width 34 height 34
checkbox input "true"
click at [1112, 581] on input "checkbox" at bounding box center [1111, 577] width 34 height 34
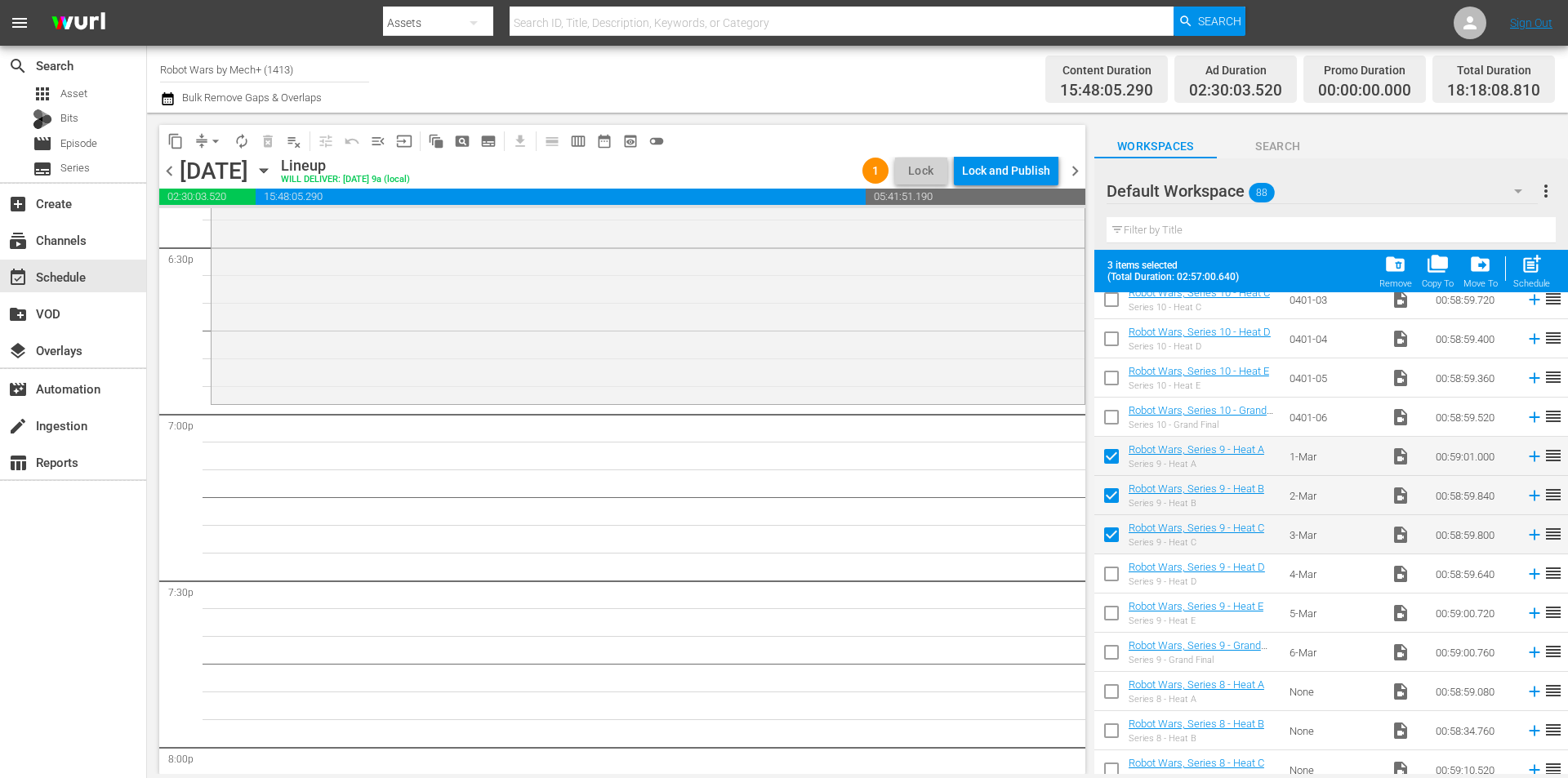
click at [1115, 578] on input "checkbox" at bounding box center [1111, 577] width 34 height 34
checkbox input "true"
click at [1113, 615] on input "checkbox" at bounding box center [1111, 616] width 34 height 34
checkbox input "true"
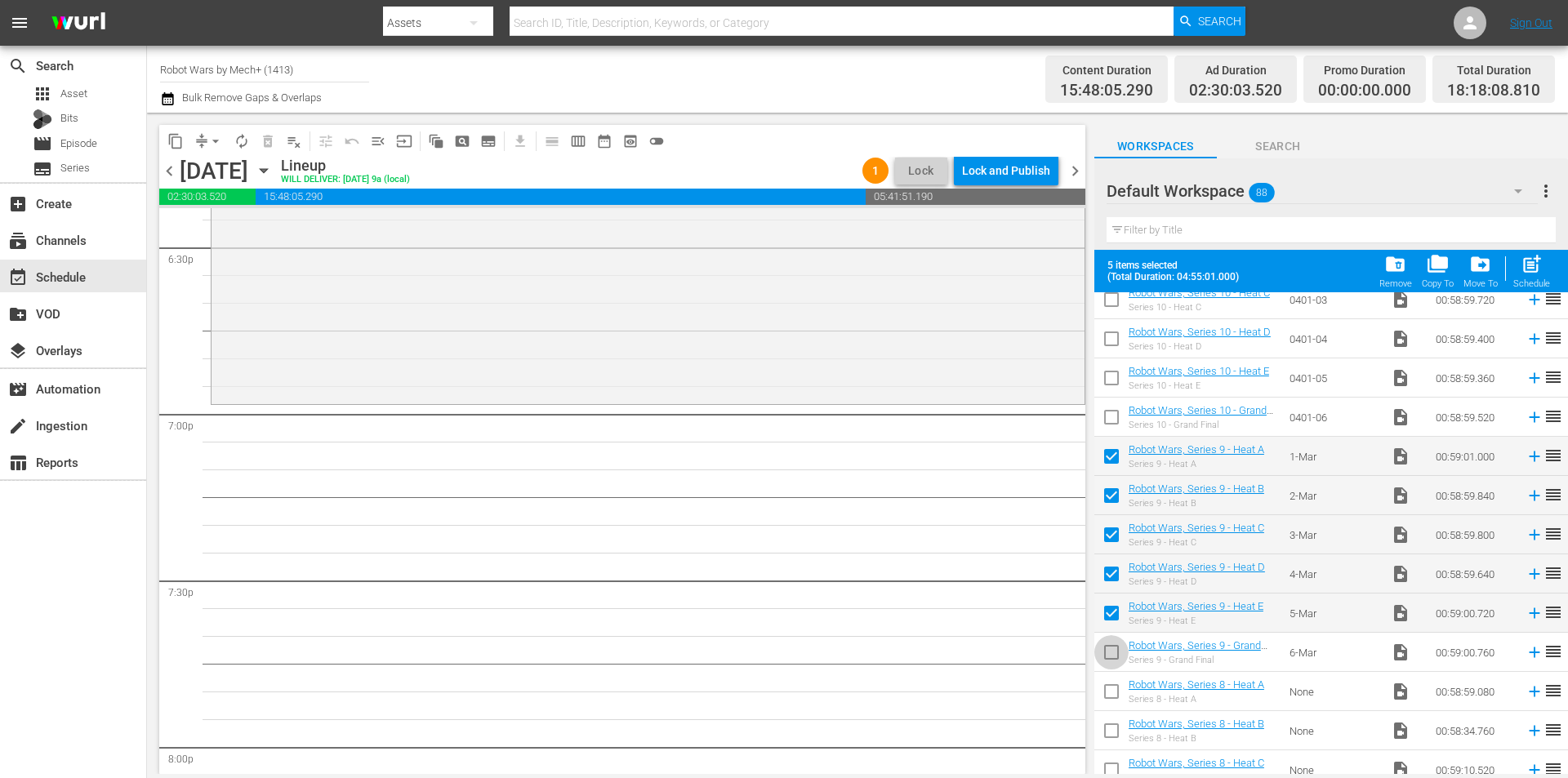
click at [1111, 648] on input "checkbox" at bounding box center [1111, 655] width 34 height 34
checkbox input "true"
click at [1538, 279] on div "Schedule" at bounding box center [1530, 283] width 37 height 10
checkbox input "false"
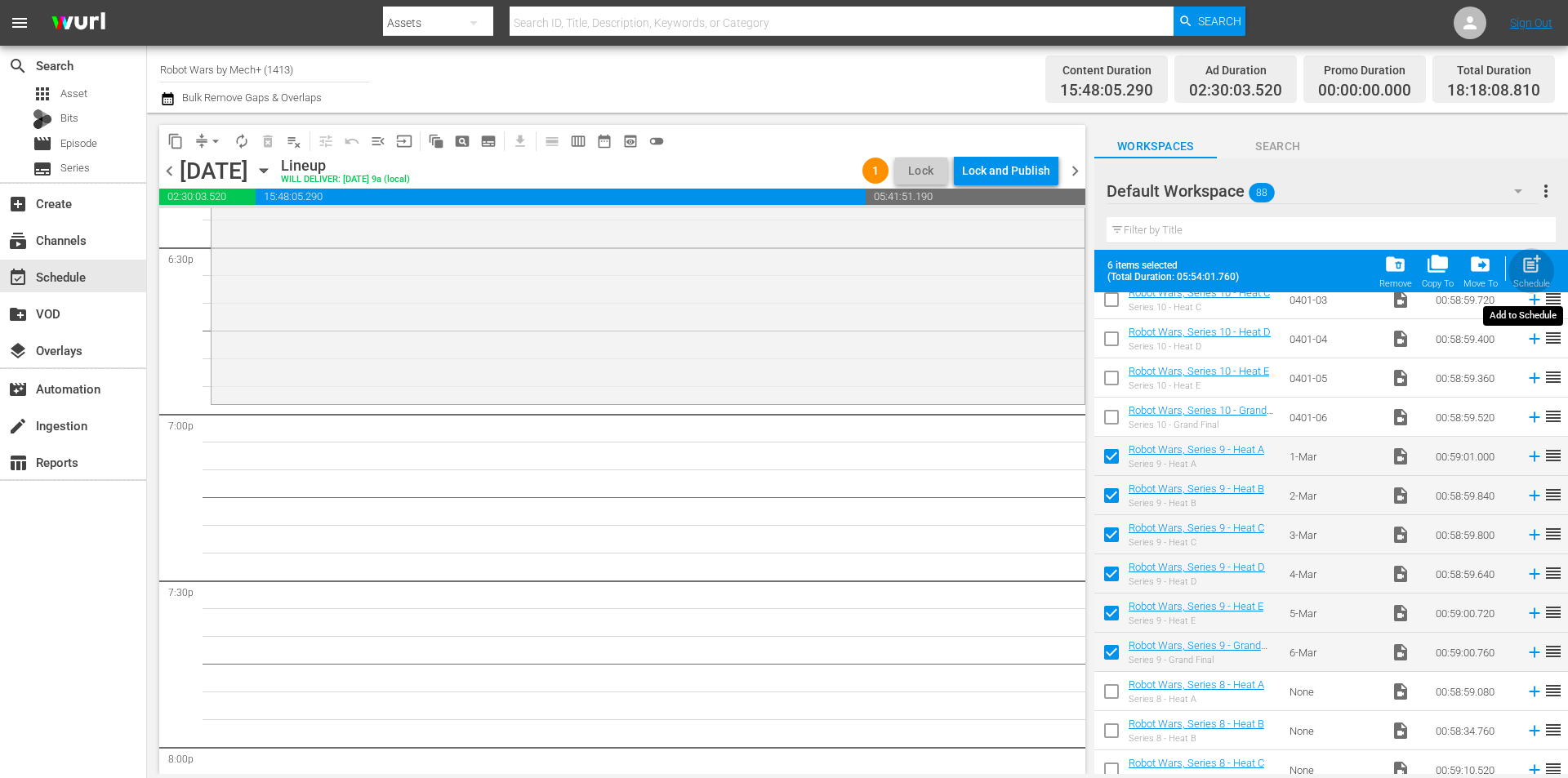
checkbox input "false"
